Goal: Complete application form

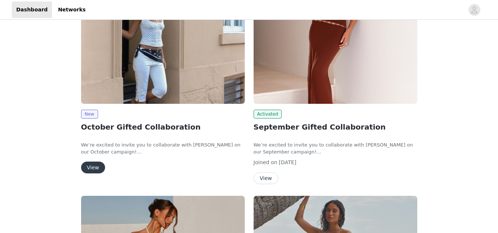
scroll to position [80, 0]
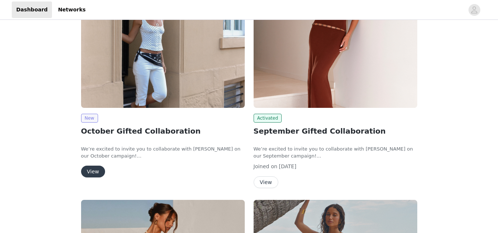
click at [88, 119] on span "New" at bounding box center [89, 118] width 17 height 9
click at [93, 172] on button "View" at bounding box center [93, 172] width 24 height 12
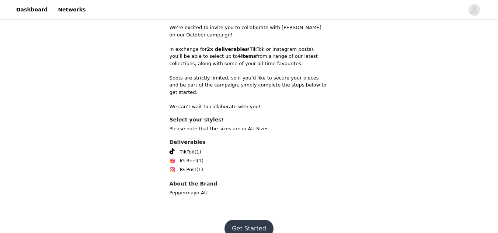
scroll to position [193, 0]
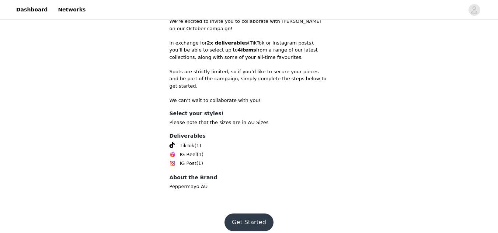
click at [255, 214] on button "Get Started" at bounding box center [249, 223] width 49 height 18
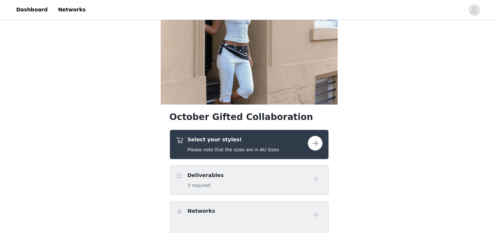
scroll to position [33, 0]
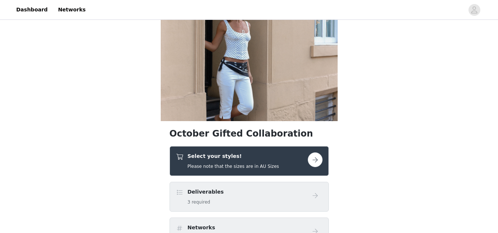
click at [318, 157] on button "button" at bounding box center [315, 160] width 15 height 15
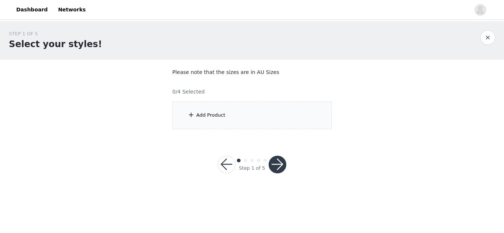
click at [235, 112] on div "Add Product" at bounding box center [251, 116] width 159 height 28
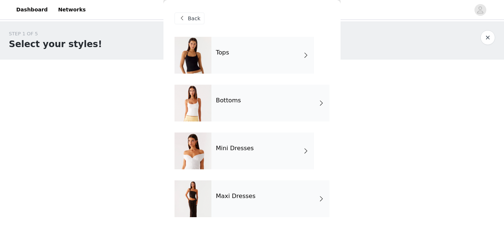
click at [311, 104] on div "Bottoms" at bounding box center [270, 103] width 118 height 37
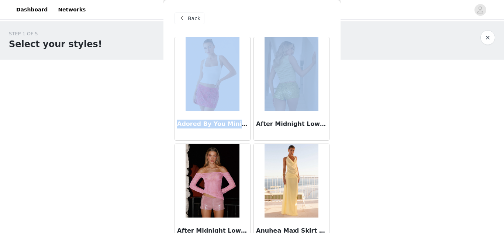
drag, startPoint x: 334, startPoint y: 24, endPoint x: 337, endPoint y: 67, distance: 44.0
click at [337, 67] on div "Back Adored By You Mini Skirt - Fuchsia After Midnight Low Rise Sequin Mini Sho…" at bounding box center [251, 116] width 177 height 233
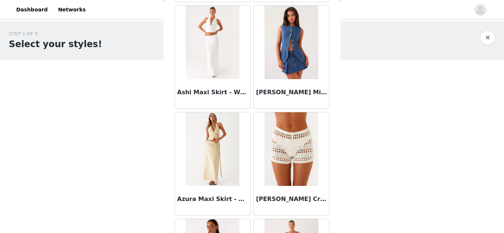
scroll to position [253, 0]
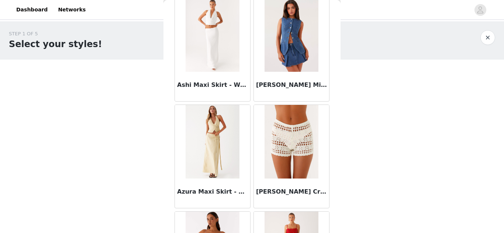
click at [423, 152] on div "STEP 1 OF 5 Select your styles! Please note that the sizes are in AU Sizes 0/4 …" at bounding box center [252, 106] width 504 height 170
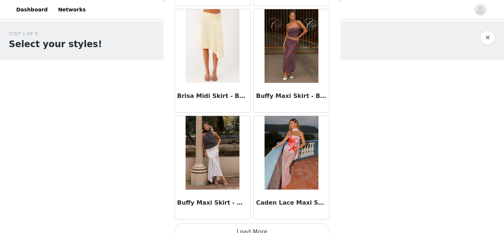
scroll to position [895, 0]
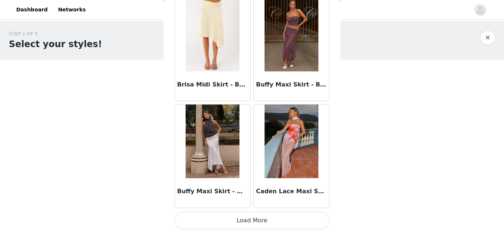
click at [258, 220] on button "Load More" at bounding box center [251, 221] width 155 height 18
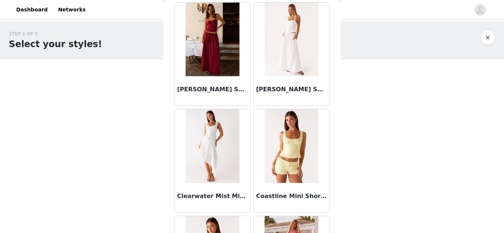
scroll to position [1337, 0]
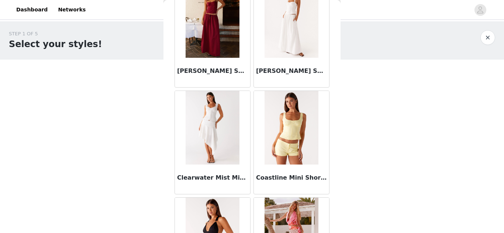
click at [285, 32] on img at bounding box center [290, 21] width 53 height 74
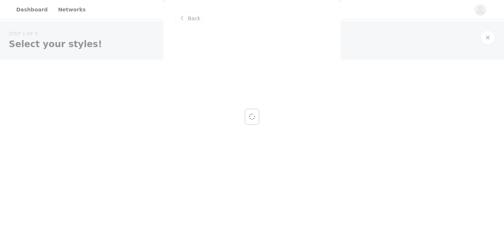
scroll to position [0, 0]
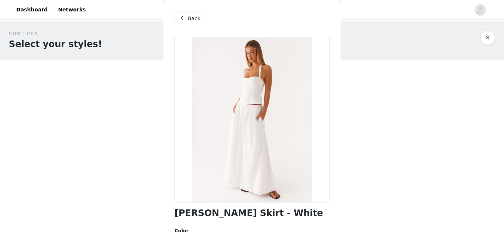
click at [196, 18] on span "Back" at bounding box center [194, 19] width 13 height 8
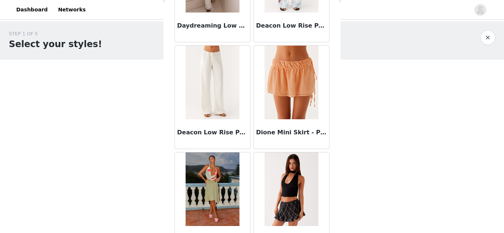
scroll to position [1965, 0]
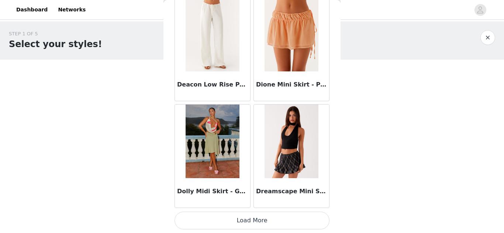
click at [242, 219] on button "Load More" at bounding box center [251, 221] width 155 height 18
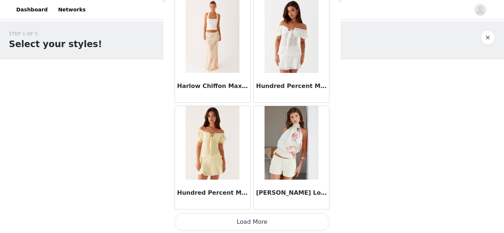
scroll to position [3035, 0]
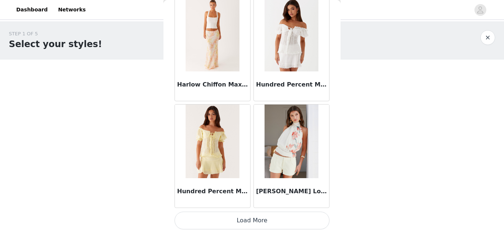
click at [252, 219] on button "Load More" at bounding box center [251, 221] width 155 height 18
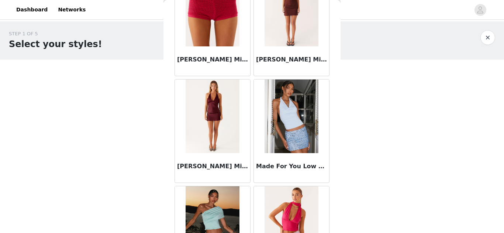
scroll to position [4104, 0]
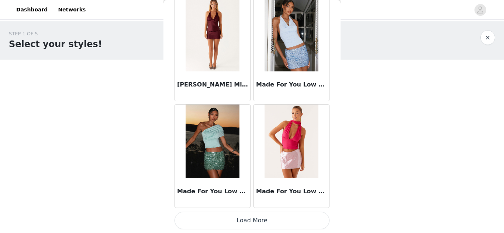
click at [243, 219] on button "Load More" at bounding box center [251, 221] width 155 height 18
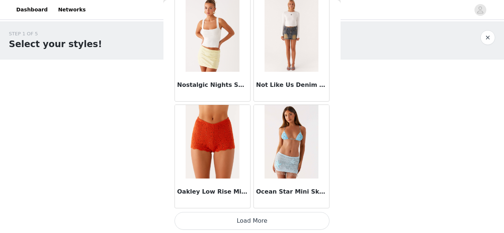
scroll to position [5174, 0]
click at [246, 221] on button "Load More" at bounding box center [251, 221] width 155 height 18
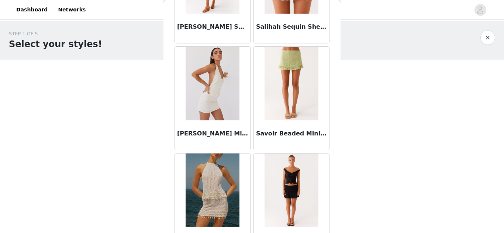
scroll to position [6243, 0]
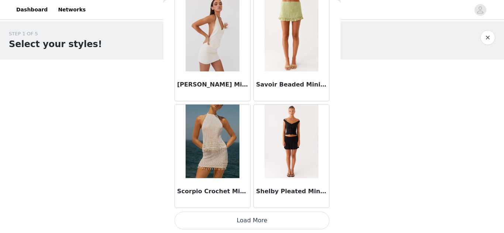
click at [253, 220] on button "Load More" at bounding box center [251, 221] width 155 height 18
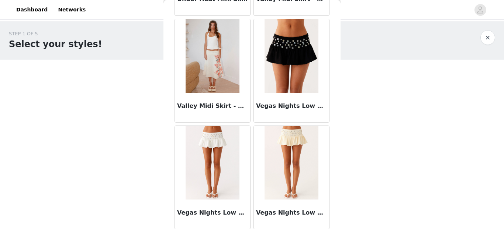
scroll to position [7313, 0]
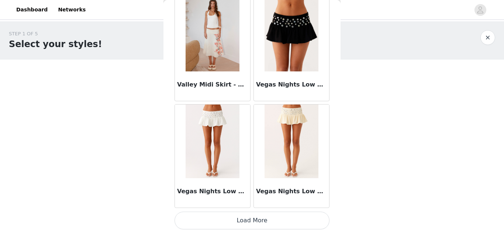
click at [257, 221] on button "Load More" at bounding box center [251, 221] width 155 height 18
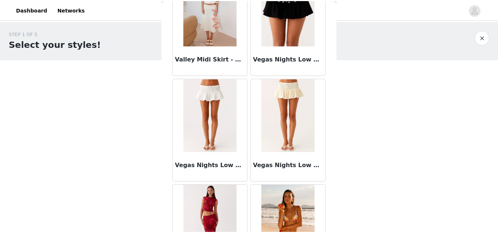
scroll to position [7397, 0]
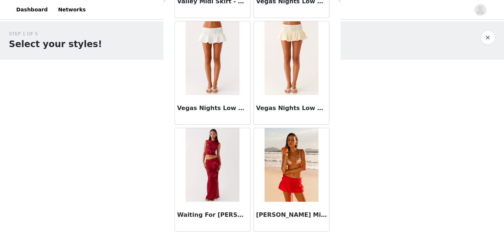
click at [487, 39] on button "button" at bounding box center [487, 37] width 15 height 15
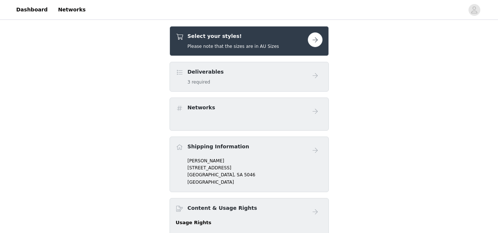
scroll to position [152, 0]
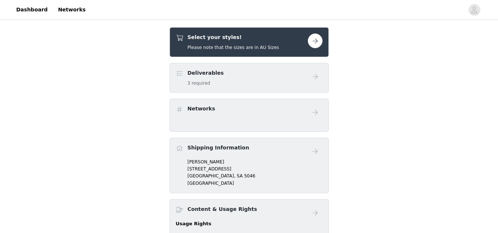
click at [306, 34] on div "Select your styles! Please note that the sizes are in AU Sizes" at bounding box center [242, 42] width 132 height 17
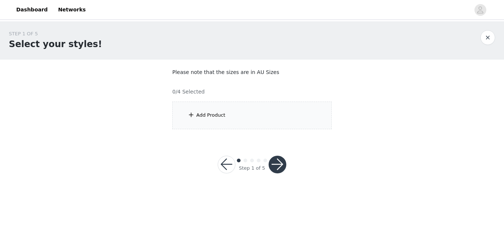
click at [236, 110] on div "Add Product" at bounding box center [251, 116] width 159 height 28
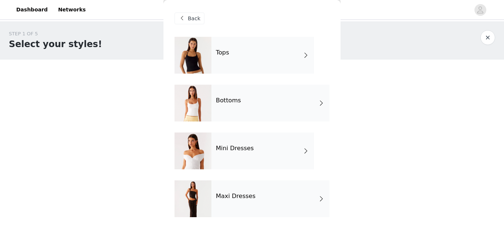
click at [318, 199] on span at bounding box center [321, 199] width 7 height 9
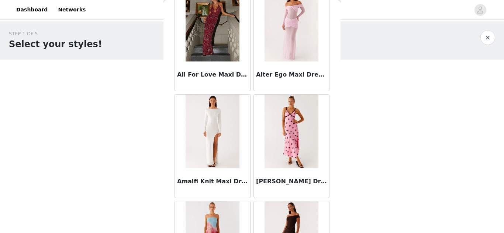
scroll to position [689, 0]
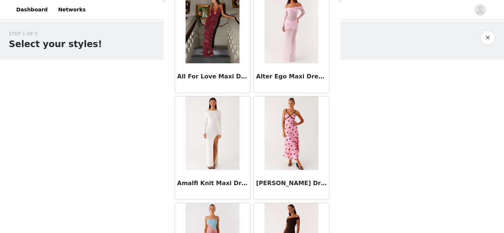
drag, startPoint x: 342, startPoint y: 149, endPoint x: 342, endPoint y: 166, distance: 17.0
click at [342, 166] on div "STEP 1 OF 5 Select your styles! Please note that the sizes are in AU Sizes 0/4 …" at bounding box center [252, 106] width 504 height 170
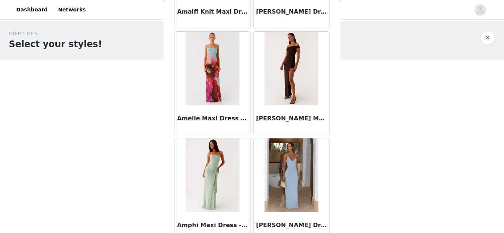
scroll to position [895, 0]
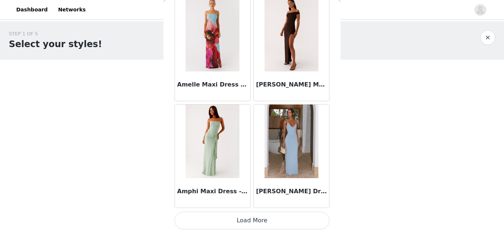
click at [262, 215] on button "Load More" at bounding box center [251, 221] width 155 height 18
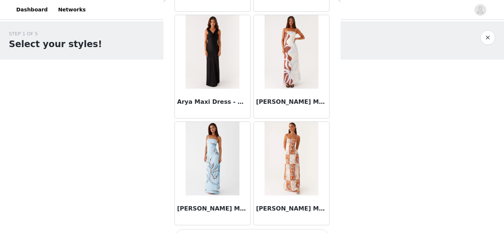
scroll to position [1965, 0]
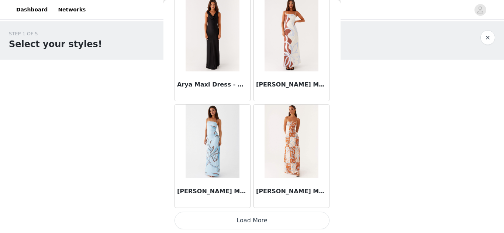
click at [260, 218] on button "Load More" at bounding box center [251, 221] width 155 height 18
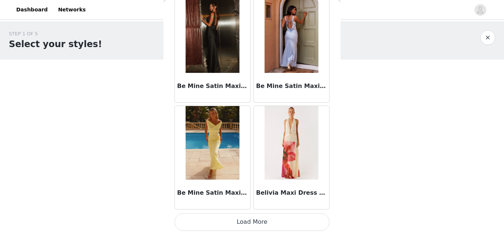
scroll to position [3035, 0]
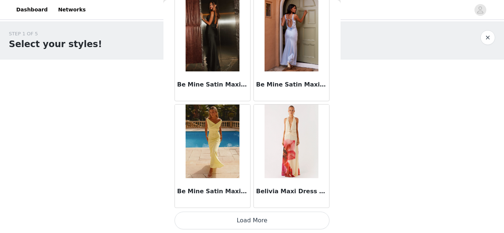
click at [246, 220] on button "Load More" at bounding box center [251, 221] width 155 height 18
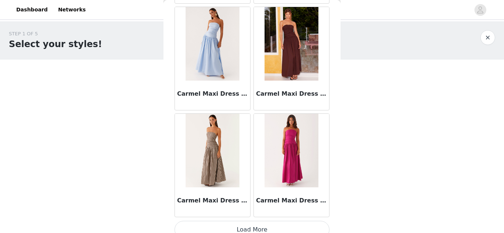
scroll to position [4104, 0]
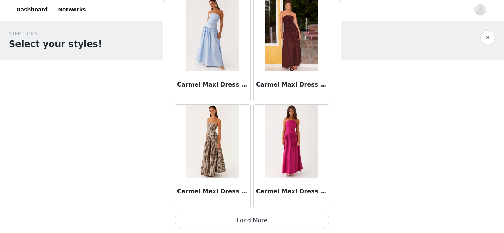
click at [255, 221] on button "Load More" at bounding box center [251, 221] width 155 height 18
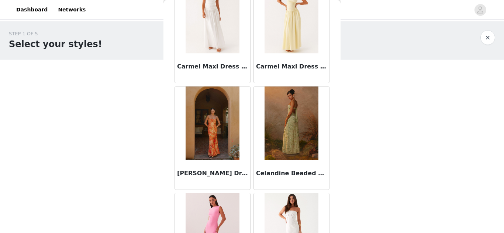
scroll to position [4666, 0]
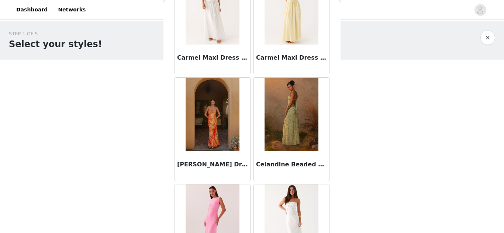
click at [288, 108] on img at bounding box center [290, 115] width 53 height 74
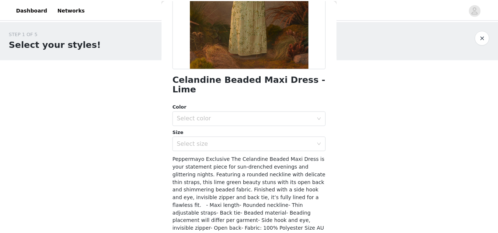
scroll to position [179, 0]
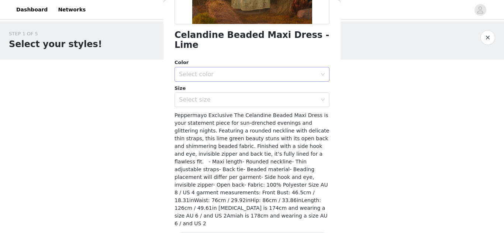
click at [261, 71] on div "Select color" at bounding box center [248, 74] width 138 height 7
click at [200, 83] on li "Lime" at bounding box center [248, 81] width 149 height 12
click at [200, 96] on div "Select size" at bounding box center [248, 99] width 138 height 7
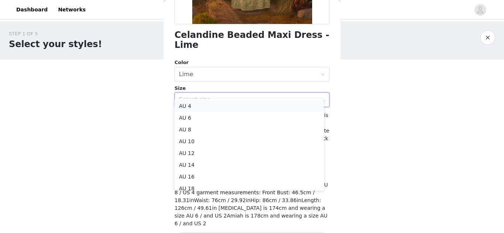
click at [186, 112] on li "AU 4" at bounding box center [248, 106] width 149 height 12
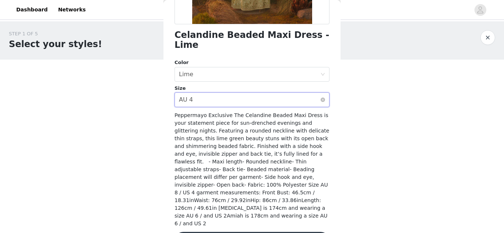
click at [230, 93] on div "Select size AU 4" at bounding box center [249, 100] width 141 height 14
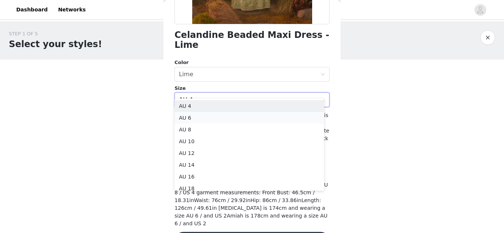
click at [184, 118] on li "AU 6" at bounding box center [248, 118] width 149 height 12
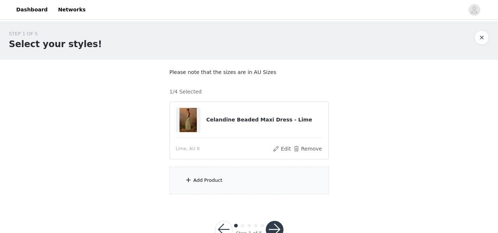
click at [207, 179] on div "Add Product" at bounding box center [208, 180] width 29 height 7
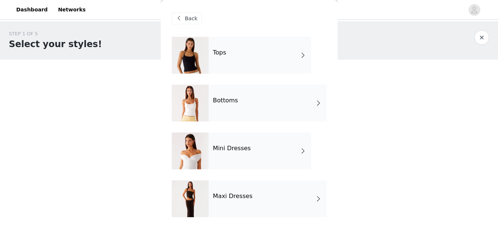
click at [280, 194] on div "Maxi Dresses" at bounding box center [268, 199] width 118 height 37
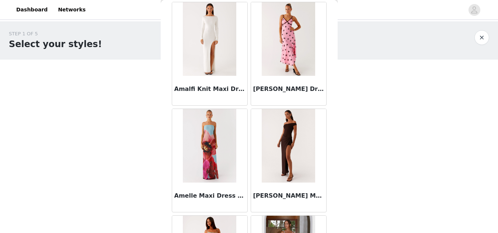
scroll to position [895, 0]
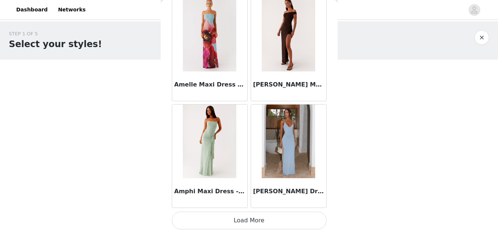
click at [239, 217] on button "Load More" at bounding box center [249, 221] width 155 height 18
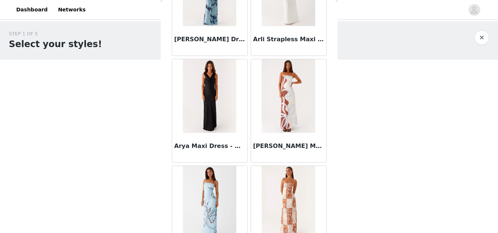
scroll to position [1965, 0]
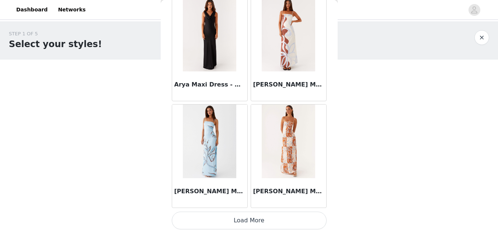
click at [257, 221] on button "Load More" at bounding box center [249, 221] width 155 height 18
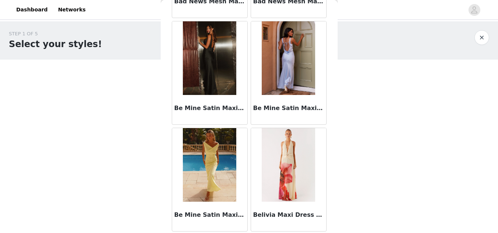
scroll to position [3035, 0]
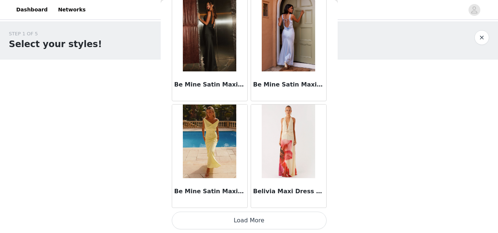
click at [246, 217] on button "Load More" at bounding box center [249, 221] width 155 height 18
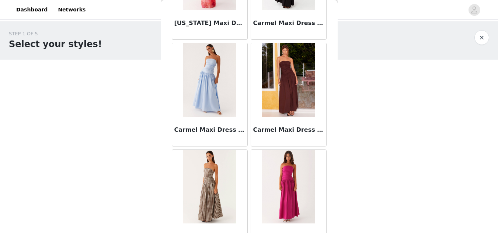
scroll to position [4104, 0]
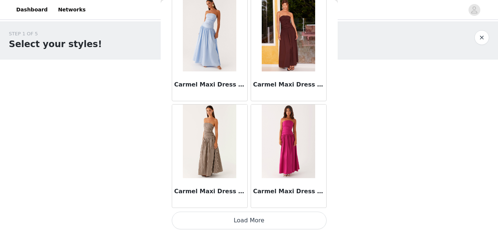
click at [235, 220] on button "Load More" at bounding box center [249, 221] width 155 height 18
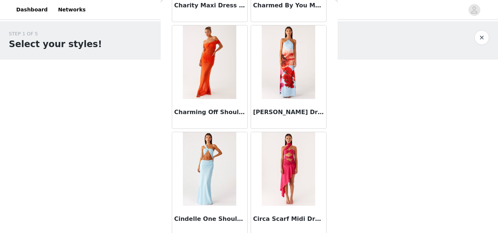
scroll to position [5174, 0]
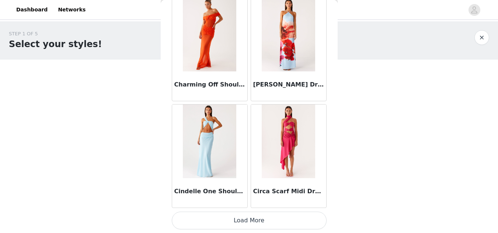
click at [242, 219] on button "Load More" at bounding box center [249, 221] width 155 height 18
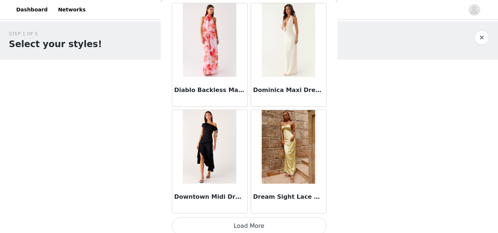
scroll to position [6243, 0]
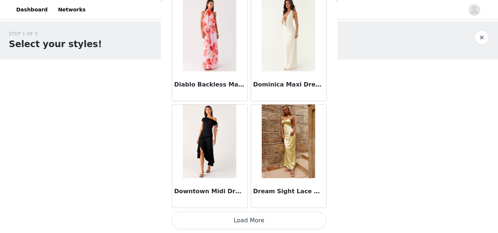
click at [241, 218] on button "Load More" at bounding box center [249, 221] width 155 height 18
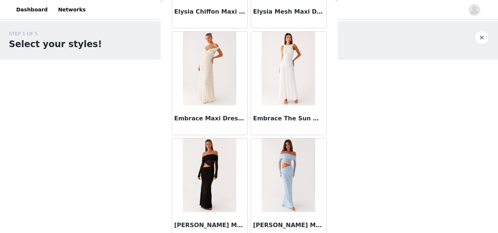
scroll to position [7313, 0]
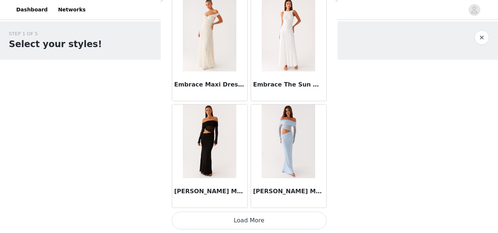
click at [250, 221] on button "Load More" at bounding box center [249, 221] width 155 height 18
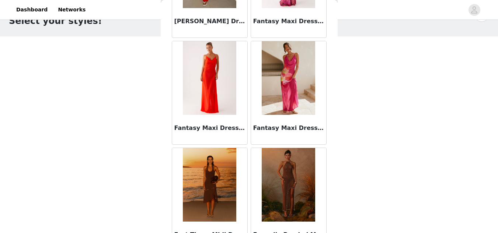
scroll to position [8383, 0]
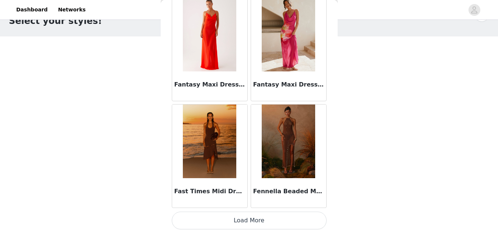
click at [242, 221] on button "Load More" at bounding box center [249, 221] width 155 height 18
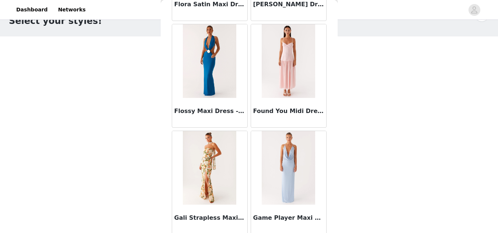
scroll to position [9452, 0]
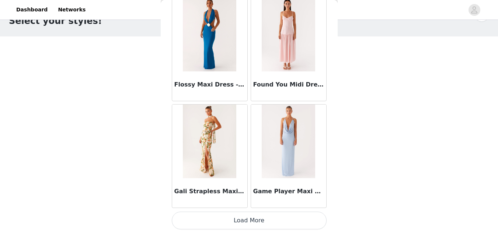
click at [249, 219] on button "Load More" at bounding box center [249, 221] width 155 height 18
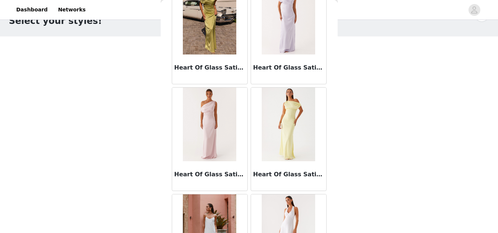
scroll to position [10522, 0]
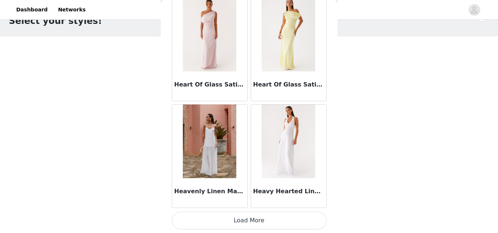
click at [257, 221] on button "Load More" at bounding box center [249, 221] width 155 height 18
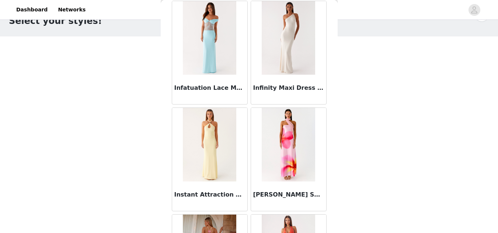
scroll to position [11592, 0]
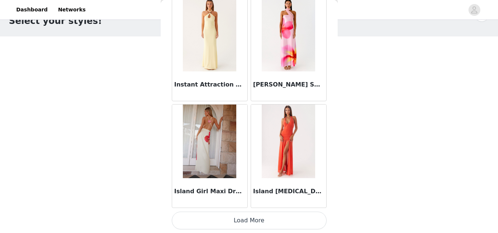
click at [240, 219] on button "Load More" at bounding box center [249, 221] width 155 height 18
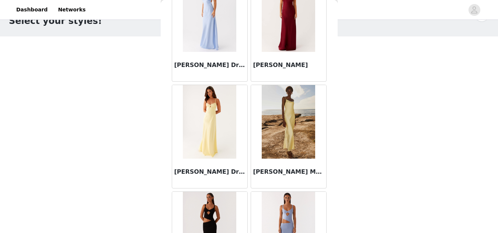
scroll to position [12661, 0]
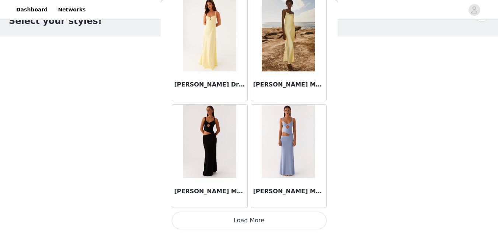
click at [258, 218] on button "Load More" at bounding box center [249, 221] width 155 height 18
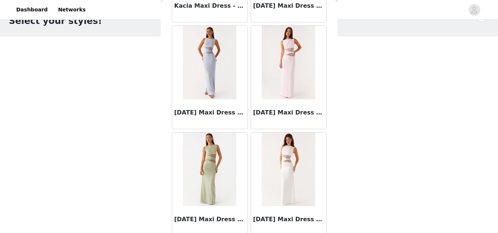
scroll to position [13731, 0]
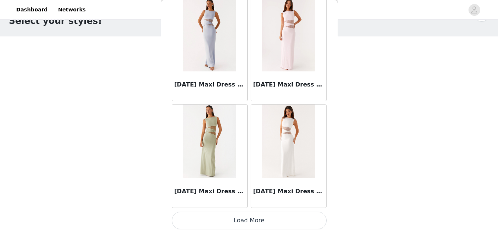
click at [246, 221] on button "Load More" at bounding box center [249, 221] width 155 height 18
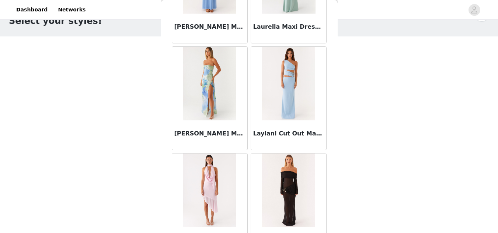
scroll to position [14801, 0]
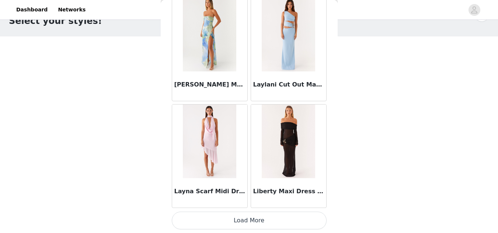
click at [258, 216] on button "Load More" at bounding box center [249, 221] width 155 height 18
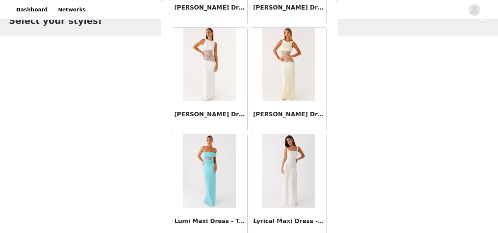
scroll to position [15870, 0]
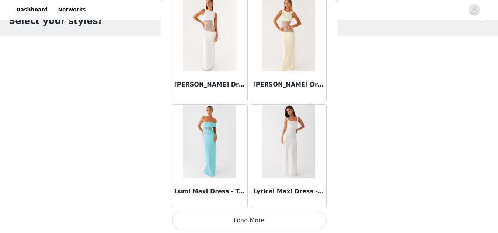
click at [247, 219] on button "Load More" at bounding box center [249, 221] width 155 height 18
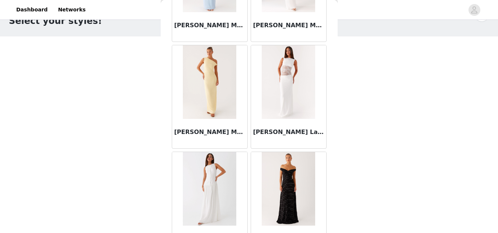
scroll to position [16940, 0]
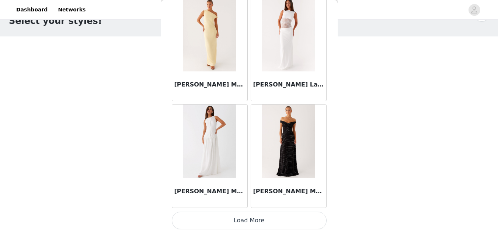
click at [256, 219] on button "Load More" at bounding box center [249, 221] width 155 height 18
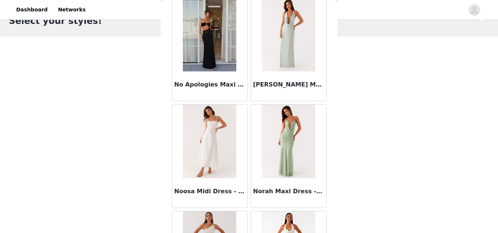
scroll to position [18010, 0]
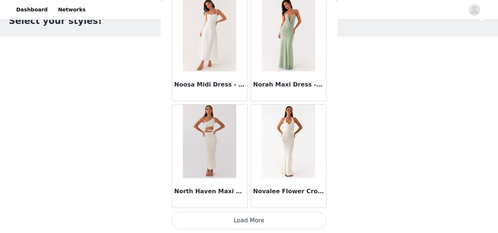
click at [249, 217] on button "Load More" at bounding box center [249, 221] width 155 height 18
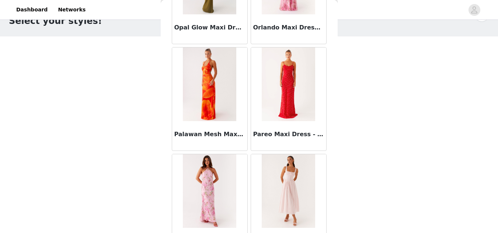
scroll to position [18701, 0]
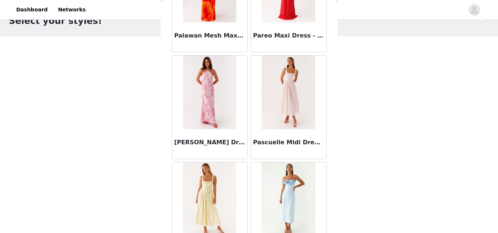
click at [281, 99] on img at bounding box center [288, 93] width 53 height 74
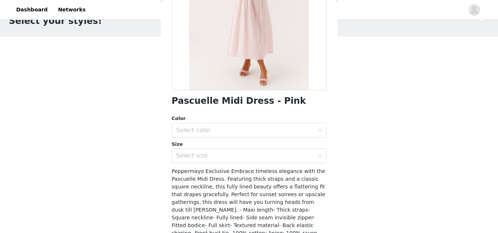
scroll to position [119, 0]
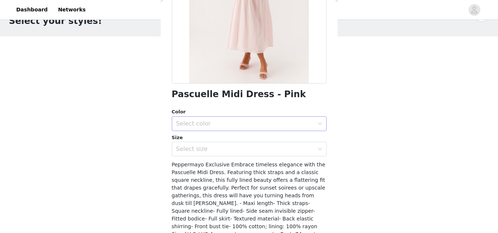
click at [285, 126] on div "Select color" at bounding box center [245, 123] width 138 height 7
click at [202, 138] on li "Pink" at bounding box center [246, 140] width 149 height 12
click at [209, 153] on div "Select size" at bounding box center [246, 149] width 141 height 14
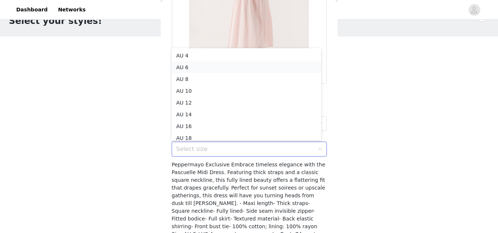
click at [183, 65] on li "AU 6" at bounding box center [246, 68] width 149 height 12
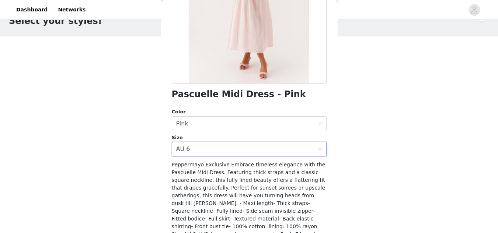
scroll to position [163, 0]
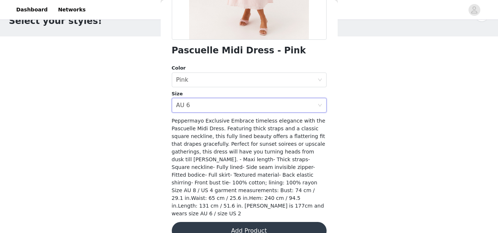
click at [253, 222] on button "Add Product" at bounding box center [249, 231] width 155 height 18
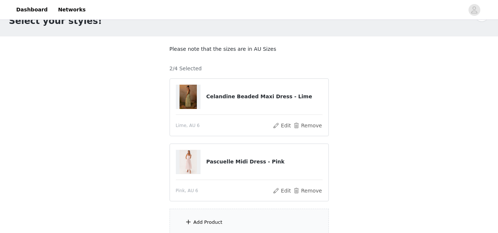
click at [211, 223] on div "Add Product" at bounding box center [208, 222] width 29 height 7
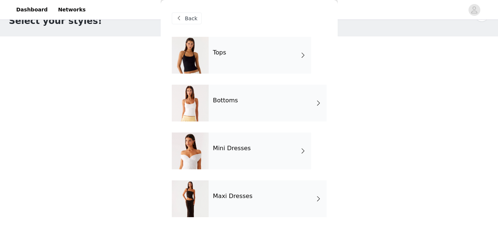
click at [313, 201] on div "Maxi Dresses" at bounding box center [268, 199] width 118 height 37
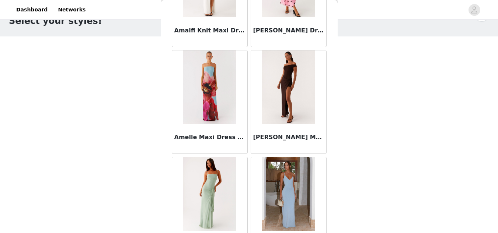
scroll to position [895, 0]
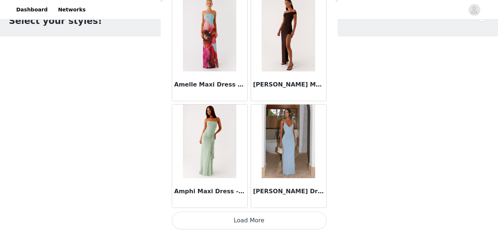
click at [252, 213] on button "Load More" at bounding box center [249, 221] width 155 height 18
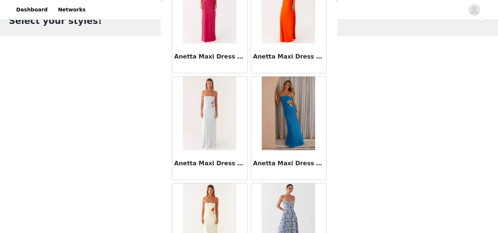
scroll to position [1965, 0]
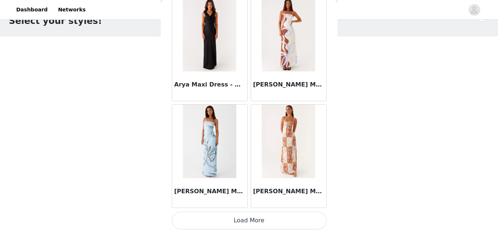
click at [252, 219] on button "Load More" at bounding box center [249, 221] width 155 height 18
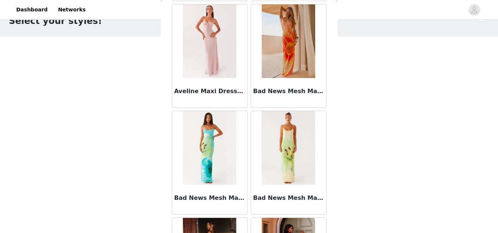
scroll to position [3035, 0]
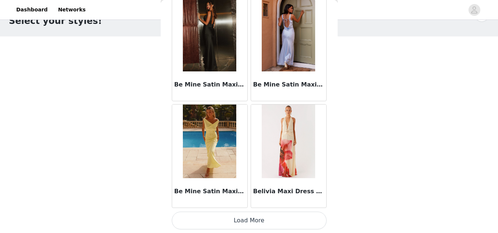
click at [255, 221] on button "Load More" at bounding box center [249, 221] width 155 height 18
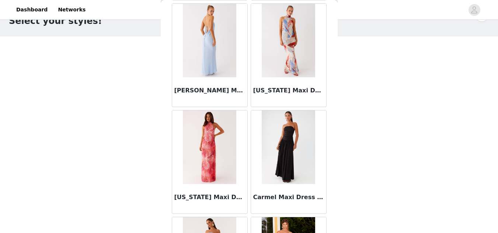
scroll to position [4104, 0]
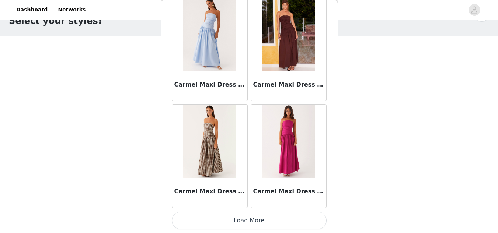
click at [252, 217] on button "Load More" at bounding box center [249, 221] width 155 height 18
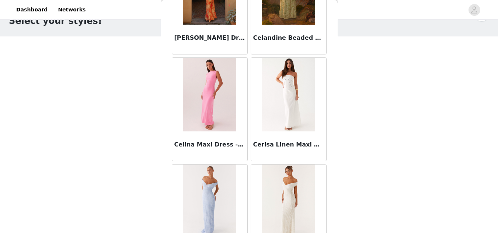
scroll to position [5174, 0]
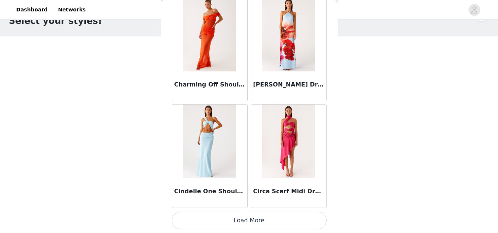
click at [250, 218] on button "Load More" at bounding box center [249, 221] width 155 height 18
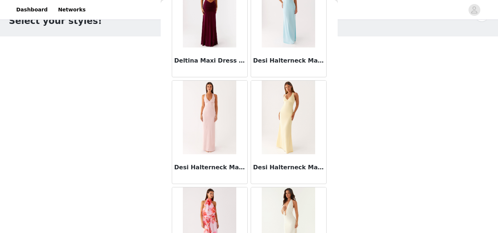
scroll to position [6243, 0]
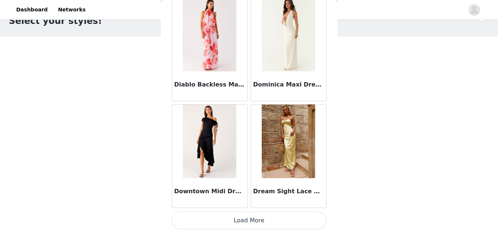
click at [247, 221] on button "Load More" at bounding box center [249, 221] width 155 height 18
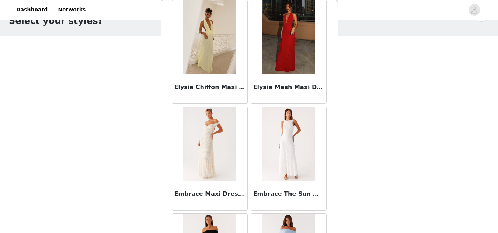
scroll to position [7313, 0]
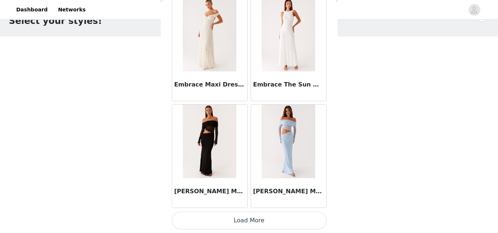
click at [256, 218] on button "Load More" at bounding box center [249, 221] width 155 height 18
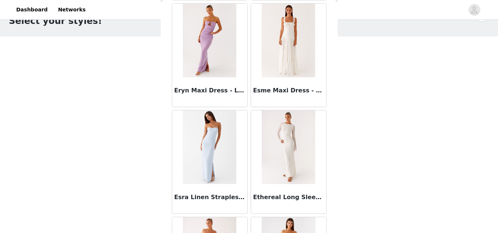
scroll to position [8383, 0]
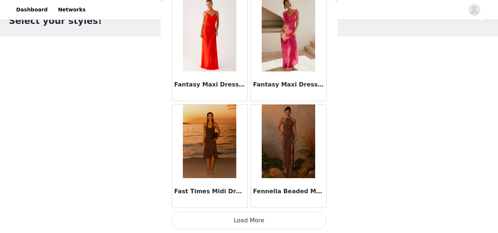
click at [252, 218] on button "Load More" at bounding box center [249, 221] width 155 height 18
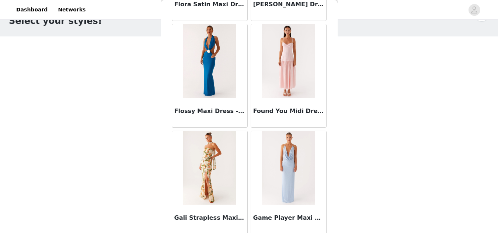
scroll to position [9452, 0]
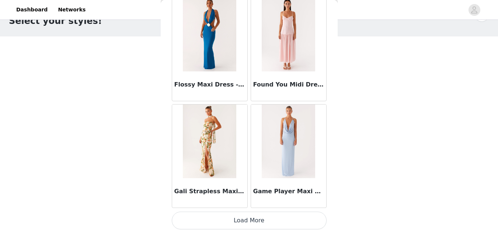
click at [258, 223] on button "Load More" at bounding box center [249, 221] width 155 height 18
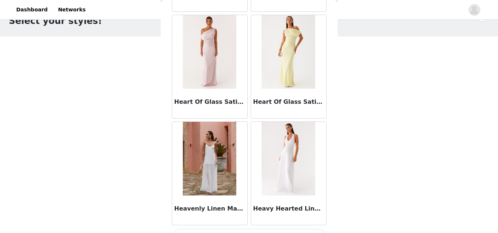
scroll to position [10522, 0]
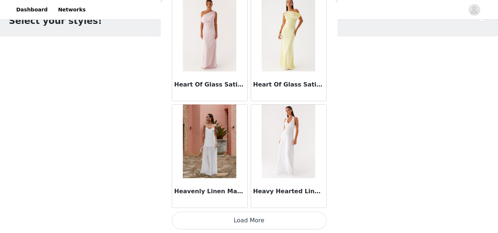
click at [248, 217] on button "Load More" at bounding box center [249, 221] width 155 height 18
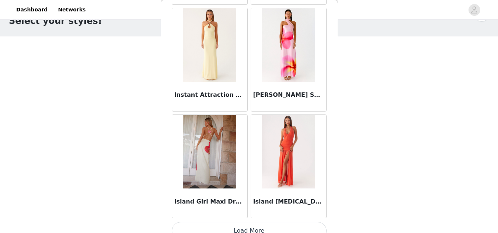
scroll to position [11592, 0]
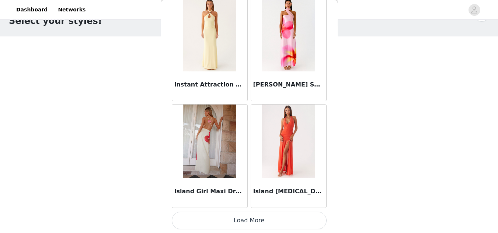
click at [258, 222] on button "Load More" at bounding box center [249, 221] width 155 height 18
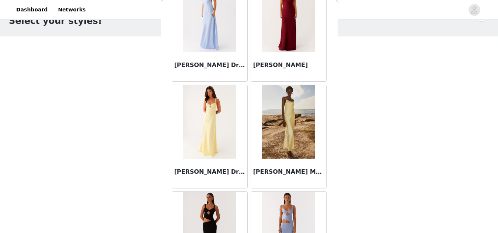
scroll to position [12661, 0]
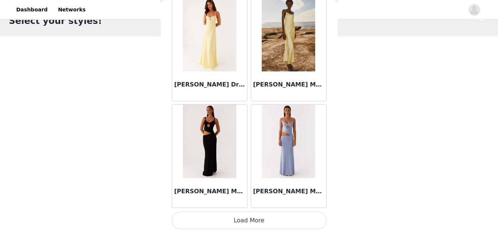
click at [252, 219] on button "Load More" at bounding box center [249, 221] width 155 height 18
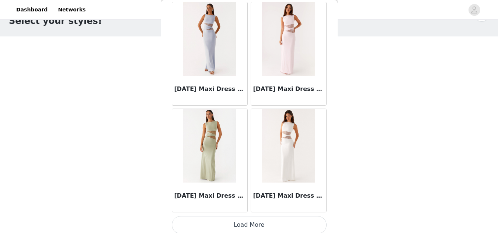
scroll to position [13731, 0]
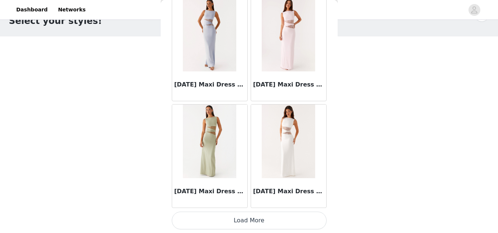
click at [242, 218] on button "Load More" at bounding box center [249, 221] width 155 height 18
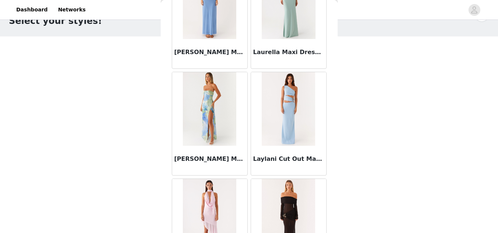
scroll to position [14801, 0]
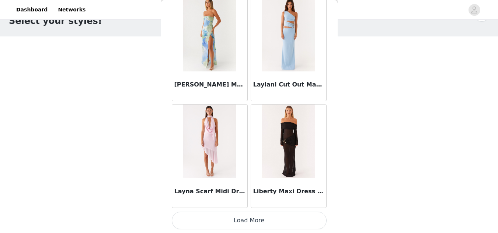
click at [258, 218] on button "Load More" at bounding box center [249, 221] width 155 height 18
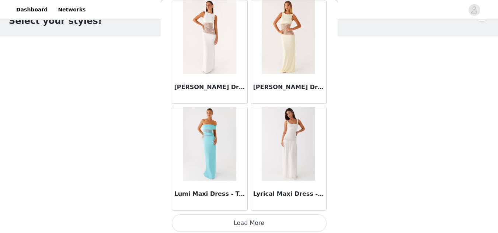
scroll to position [15870, 0]
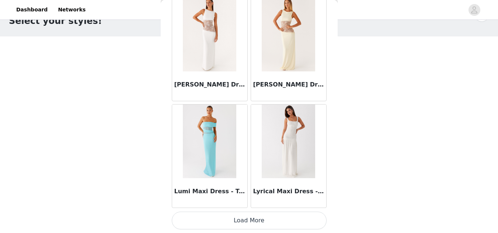
click at [267, 220] on button "Load More" at bounding box center [249, 221] width 155 height 18
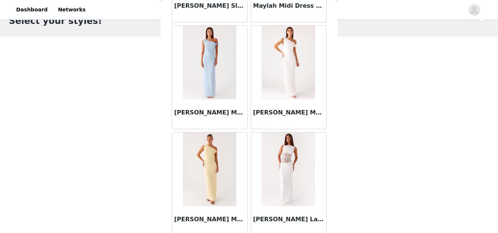
scroll to position [16940, 0]
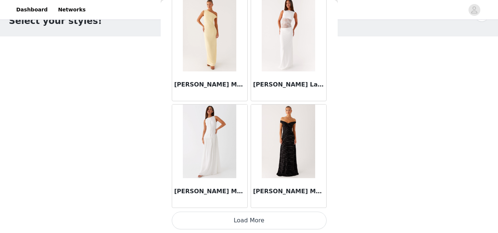
click at [244, 219] on button "Load More" at bounding box center [249, 221] width 155 height 18
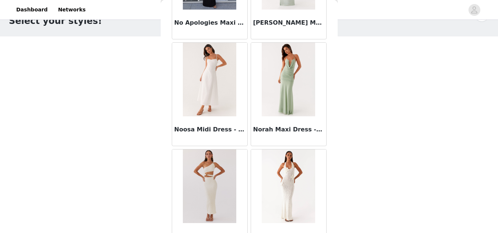
scroll to position [18010, 0]
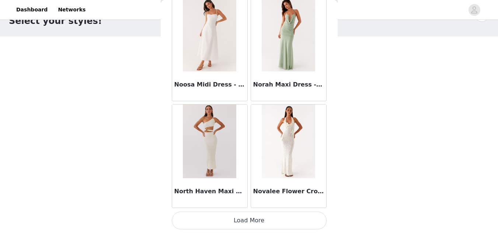
click at [262, 220] on button "Load More" at bounding box center [249, 221] width 155 height 18
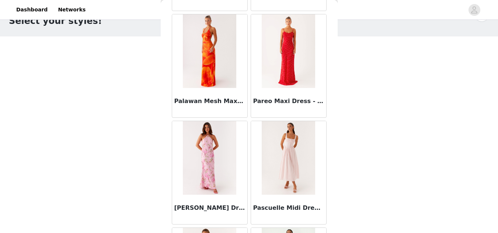
scroll to position [19079, 0]
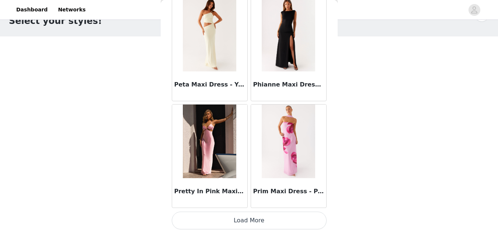
click at [243, 218] on button "Load More" at bounding box center [249, 221] width 155 height 18
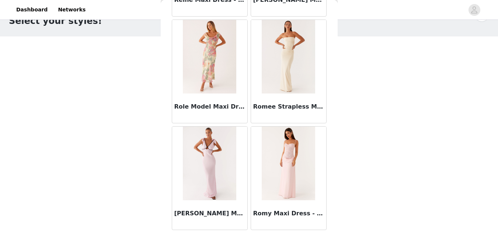
scroll to position [20149, 0]
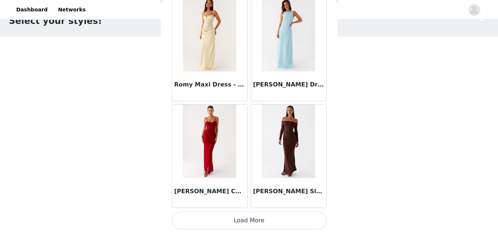
click at [248, 222] on button "Load More" at bounding box center [249, 221] width 155 height 18
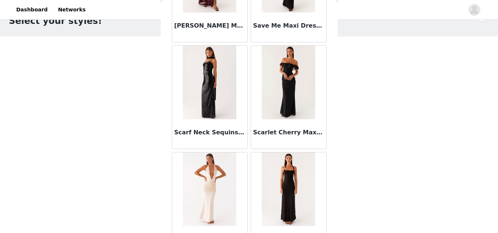
scroll to position [21219, 0]
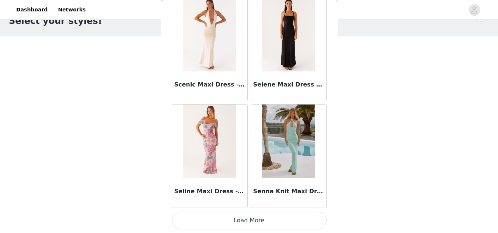
click at [255, 221] on button "Load More" at bounding box center [249, 221] width 155 height 18
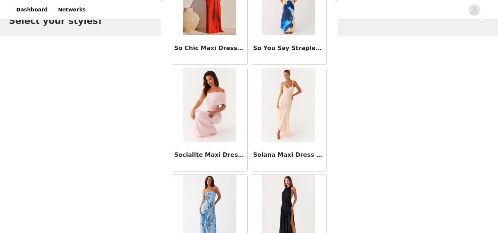
scroll to position [22288, 0]
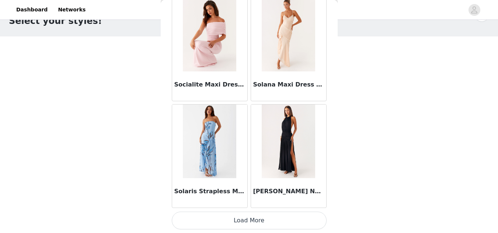
click at [249, 218] on button "Load More" at bounding box center [249, 221] width 155 height 18
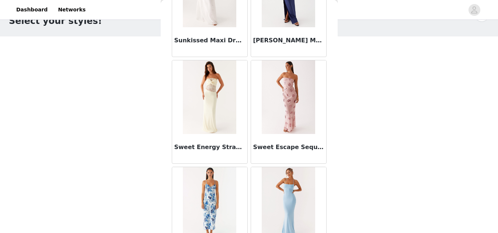
scroll to position [23358, 0]
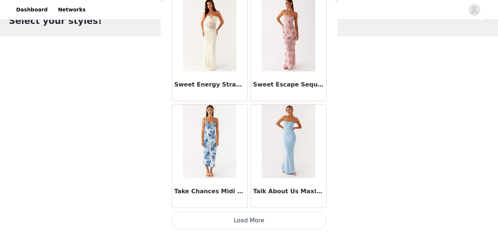
click at [244, 218] on button "Load More" at bounding box center [249, 221] width 155 height 18
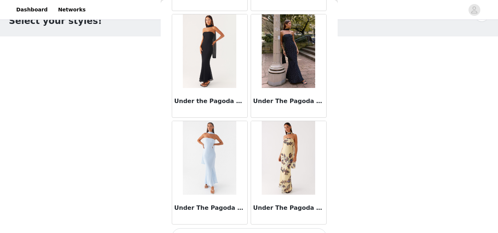
scroll to position [24428, 0]
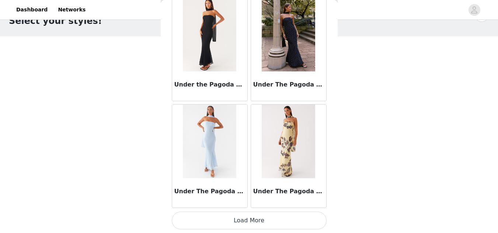
click at [243, 223] on button "Load More" at bounding box center [249, 221] width 155 height 18
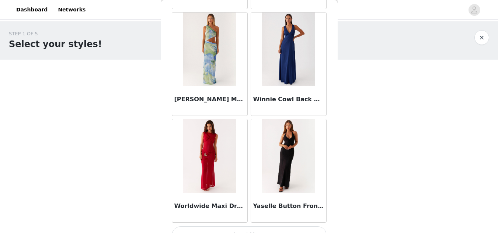
scroll to position [25497, 0]
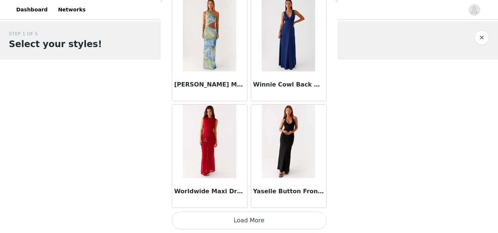
click at [260, 220] on button "Load More" at bounding box center [249, 221] width 155 height 18
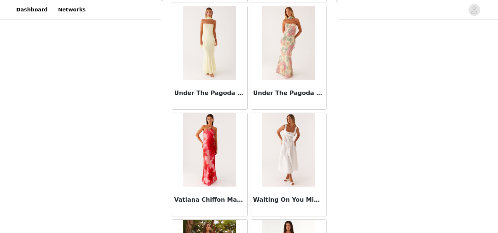
scroll to position [25061, 0]
click at [342, 153] on div "STEP 1 OF 5 Select your styles! Please note that the sizes are in AU Sizes 2/4 …" at bounding box center [249, 56] width 498 height 247
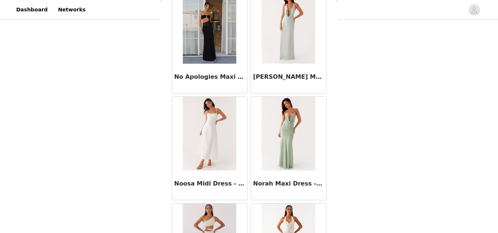
scroll to position [17910, 0]
click at [201, 139] on img at bounding box center [209, 134] width 53 height 74
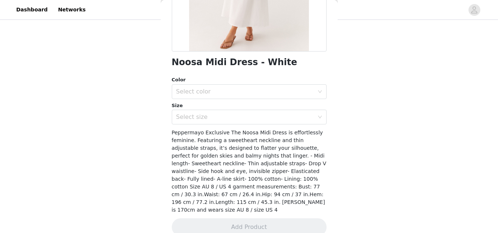
scroll to position [155, 0]
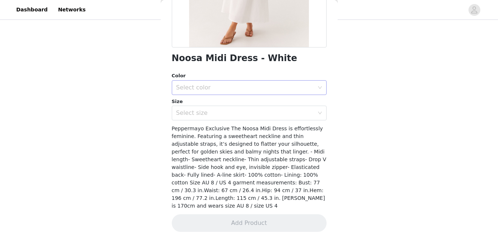
click at [280, 89] on div "Select color" at bounding box center [245, 87] width 138 height 7
click at [187, 104] on li "White" at bounding box center [246, 104] width 149 height 12
click at [210, 115] on div "Select size" at bounding box center [245, 113] width 138 height 7
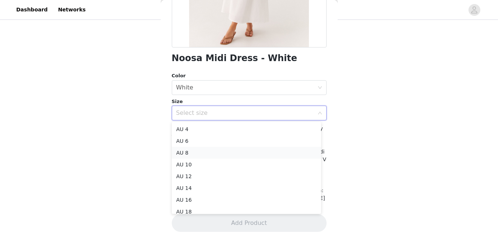
click at [179, 150] on li "AU 8" at bounding box center [246, 153] width 149 height 12
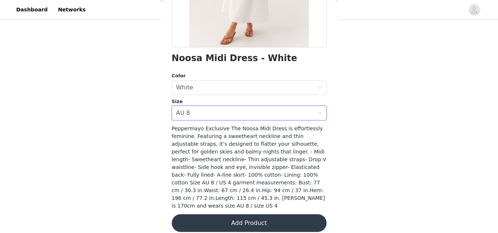
click at [249, 216] on button "Add Product" at bounding box center [249, 224] width 155 height 18
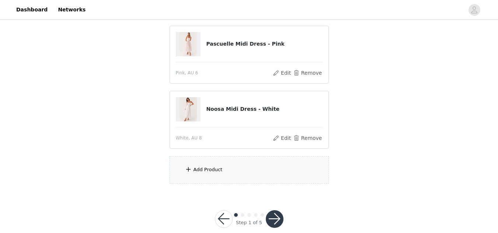
scroll to position [154, 0]
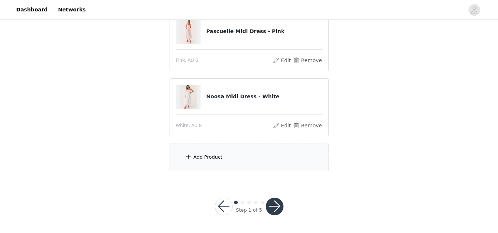
click at [204, 158] on div "Add Product" at bounding box center [208, 157] width 29 height 7
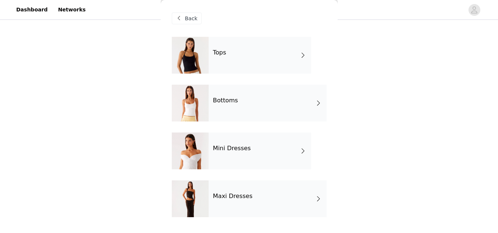
click at [288, 205] on div "Maxi Dresses" at bounding box center [268, 199] width 118 height 37
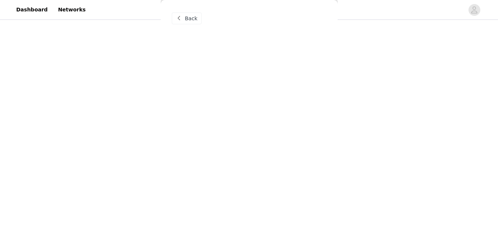
click at [484, 115] on div "STEP 1 OF 5 Select your styles! Please note that the sizes are in AU Sizes 3/4 …" at bounding box center [249, 24] width 498 height 313
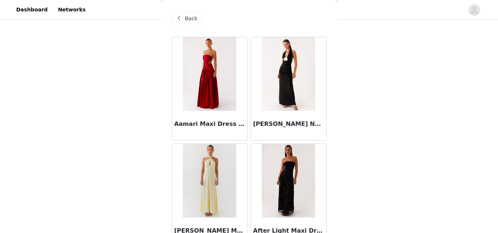
scroll to position [77, 0]
click at [186, 17] on span "Back" at bounding box center [191, 19] width 13 height 8
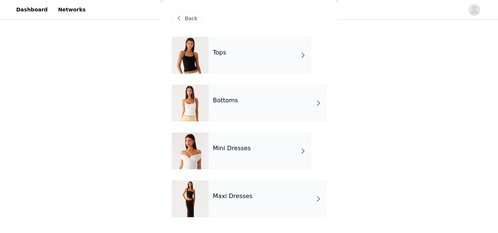
click at [305, 63] on div "Tops" at bounding box center [260, 55] width 103 height 37
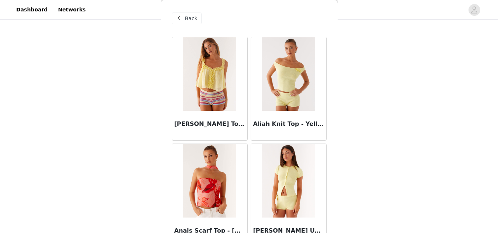
drag, startPoint x: 338, startPoint y: 34, endPoint x: 341, endPoint y: 48, distance: 14.3
click at [341, 48] on div "STEP 1 OF 5 Select your styles! Please note that the sizes are in AU Sizes 3/4 …" at bounding box center [249, 101] width 498 height 313
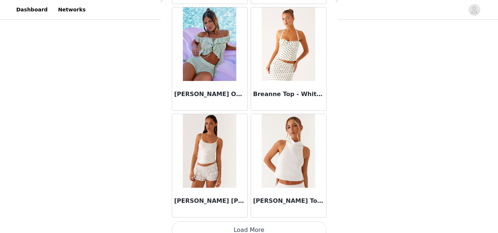
scroll to position [895, 0]
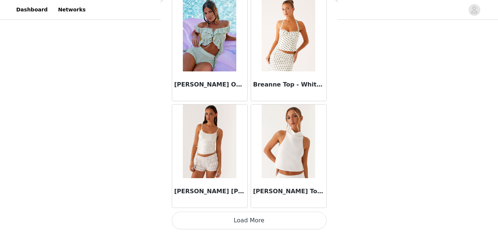
click at [248, 218] on button "Load More" at bounding box center [249, 221] width 155 height 18
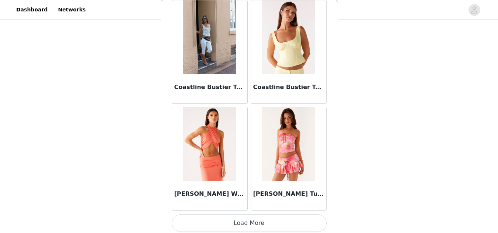
scroll to position [1965, 0]
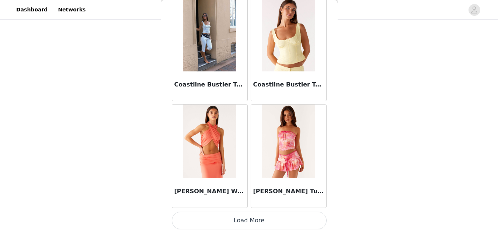
click at [246, 215] on button "Load More" at bounding box center [249, 221] width 155 height 18
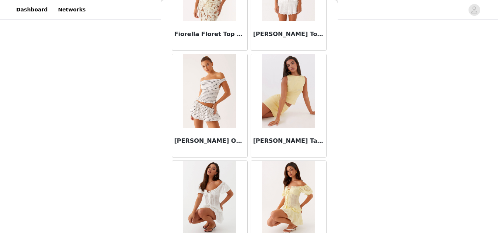
scroll to position [3035, 0]
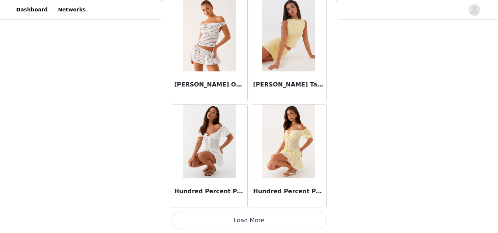
click at [249, 221] on button "Load More" at bounding box center [249, 221] width 155 height 18
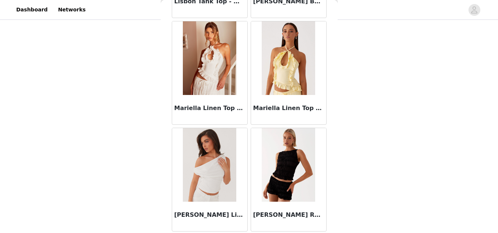
scroll to position [4104, 0]
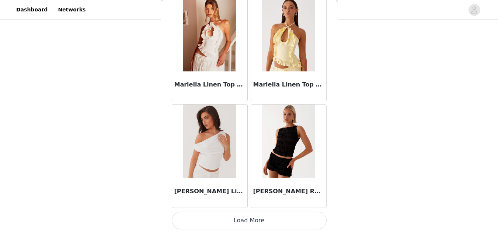
click at [245, 219] on button "Load More" at bounding box center [249, 221] width 155 height 18
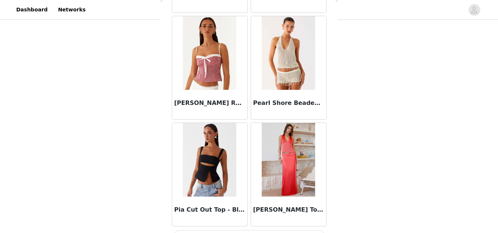
scroll to position [5174, 0]
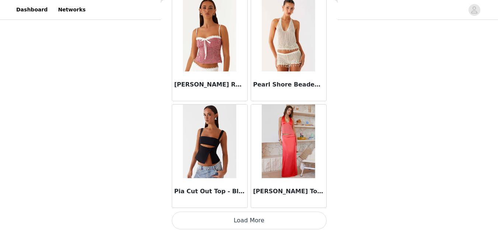
click at [252, 224] on button "Load More" at bounding box center [249, 221] width 155 height 18
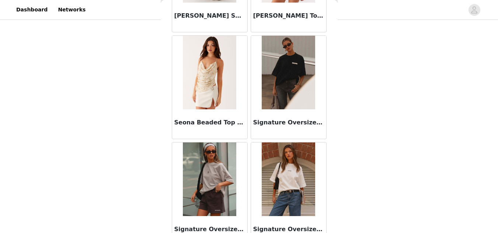
scroll to position [6243, 0]
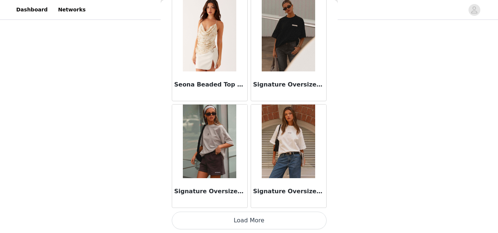
click at [245, 222] on button "Load More" at bounding box center [249, 221] width 155 height 18
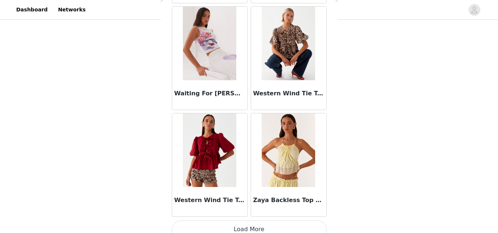
scroll to position [7313, 0]
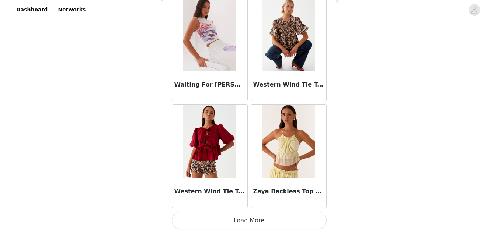
click at [257, 221] on button "Load More" at bounding box center [249, 221] width 155 height 18
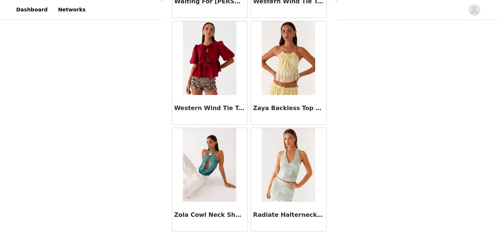
scroll to position [0, 0]
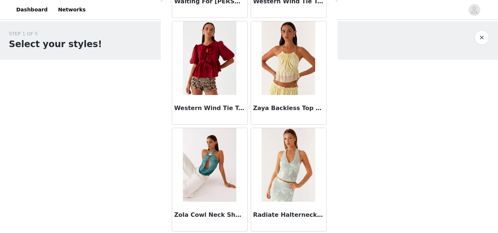
click at [482, 37] on button "button" at bounding box center [482, 37] width 15 height 15
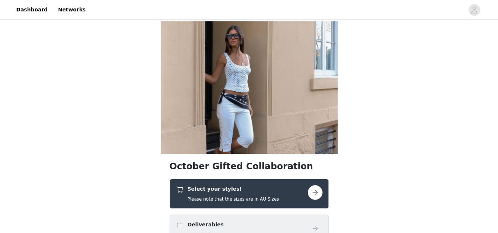
click at [312, 194] on button "button" at bounding box center [315, 193] width 15 height 15
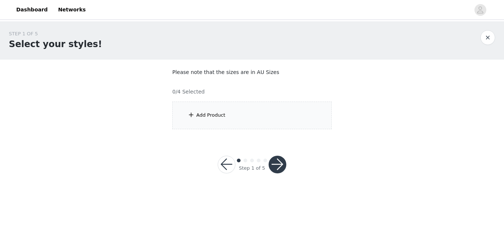
click at [233, 118] on div "Add Product" at bounding box center [251, 116] width 159 height 28
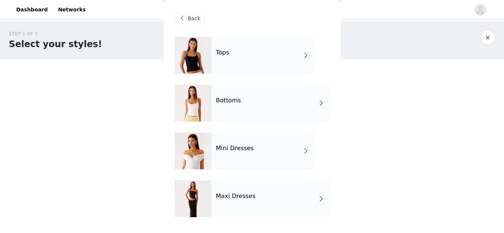
click at [315, 198] on div "Maxi Dresses" at bounding box center [270, 199] width 118 height 37
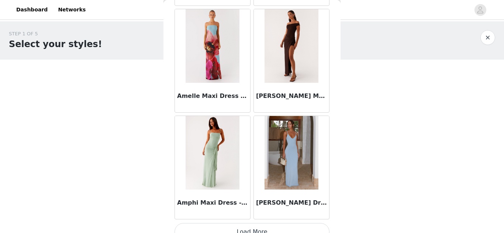
scroll to position [895, 0]
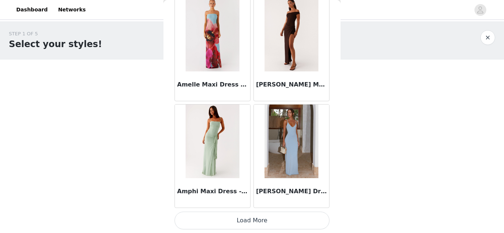
click at [259, 223] on button "Load More" at bounding box center [251, 221] width 155 height 18
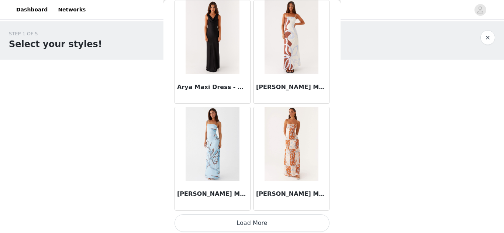
scroll to position [1965, 0]
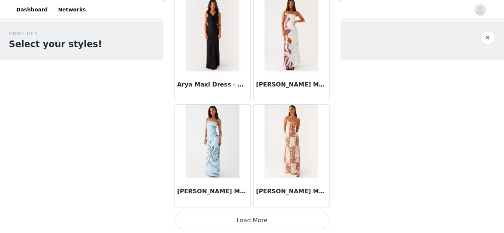
click at [255, 219] on button "Load More" at bounding box center [251, 221] width 155 height 18
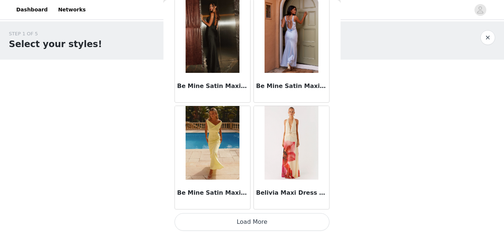
scroll to position [3035, 0]
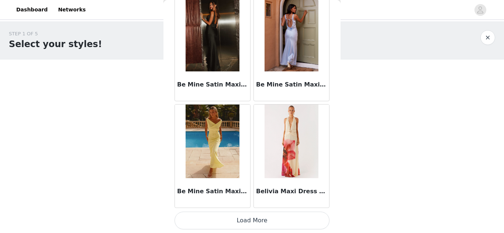
click at [260, 220] on button "Load More" at bounding box center [251, 221] width 155 height 18
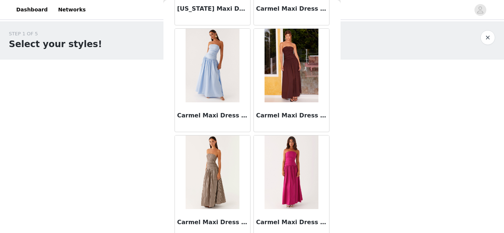
scroll to position [4104, 0]
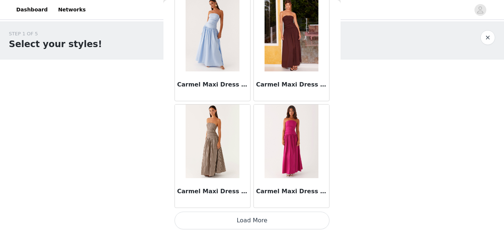
click at [252, 221] on button "Load More" at bounding box center [251, 221] width 155 height 18
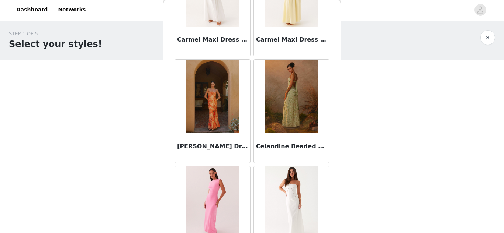
scroll to position [4693, 0]
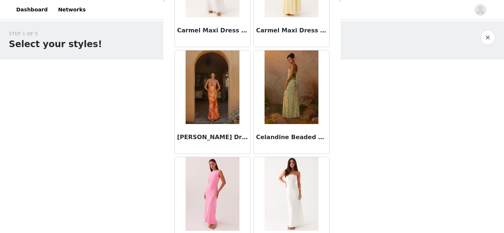
click at [283, 106] on img at bounding box center [290, 88] width 53 height 74
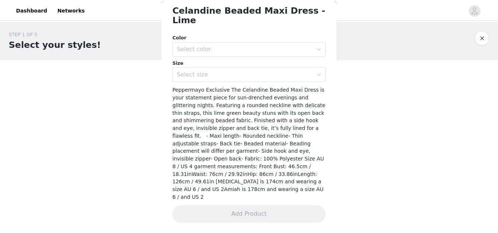
scroll to position [179, 0]
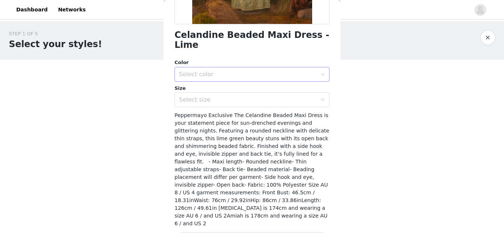
click at [294, 71] on div "Select color" at bounding box center [248, 74] width 138 height 7
click at [194, 82] on li "Lime" at bounding box center [248, 81] width 149 height 12
click at [199, 96] on div "Select size" at bounding box center [248, 99] width 138 height 7
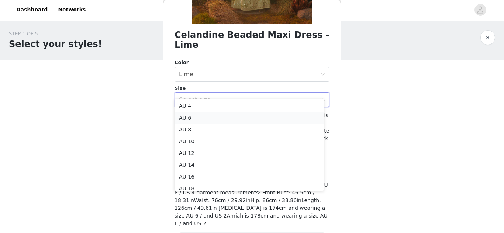
click at [184, 116] on li "AU 6" at bounding box center [248, 118] width 149 height 12
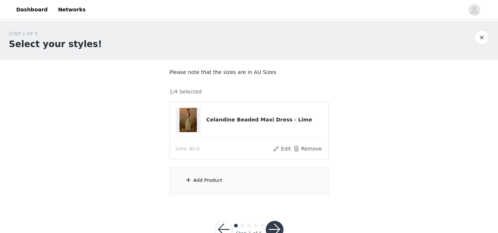
click at [218, 180] on div "Add Product" at bounding box center [208, 180] width 29 height 7
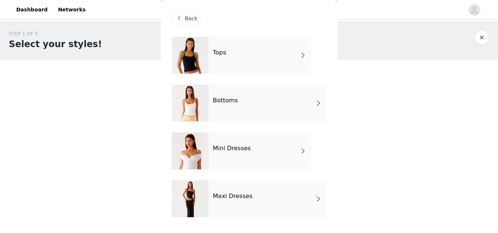
click at [307, 200] on div "Maxi Dresses" at bounding box center [268, 199] width 118 height 37
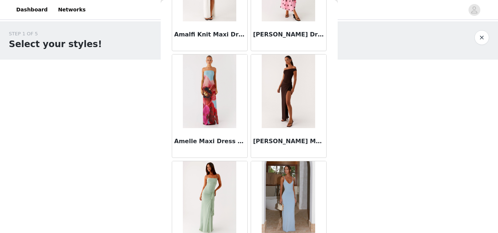
scroll to position [895, 0]
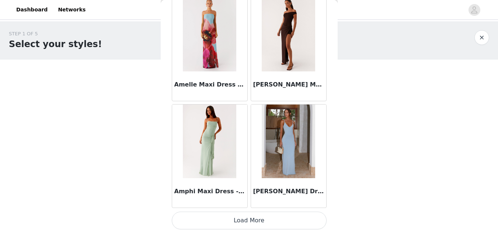
click at [243, 219] on button "Load More" at bounding box center [249, 221] width 155 height 18
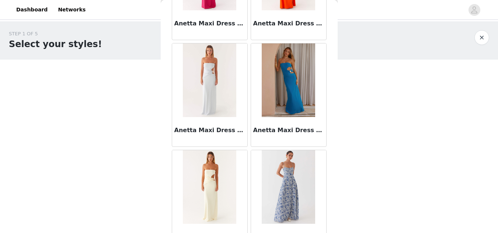
scroll to position [1965, 0]
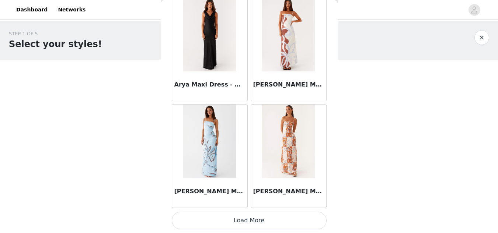
click at [265, 222] on button "Load More" at bounding box center [249, 221] width 155 height 18
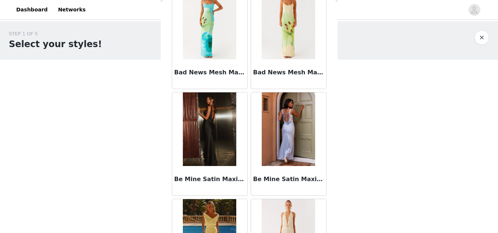
scroll to position [3035, 0]
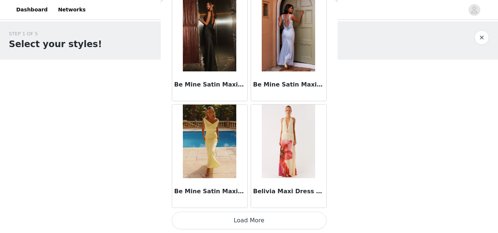
click at [250, 218] on button "Load More" at bounding box center [249, 221] width 155 height 18
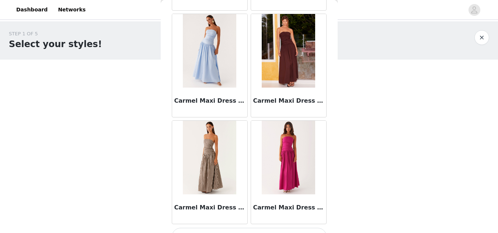
scroll to position [4104, 0]
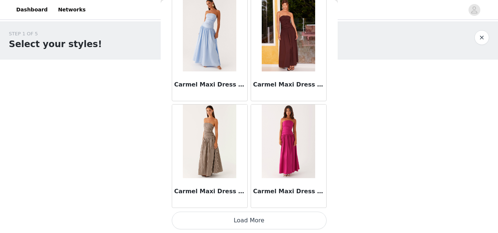
click at [260, 218] on button "Load More" at bounding box center [249, 221] width 155 height 18
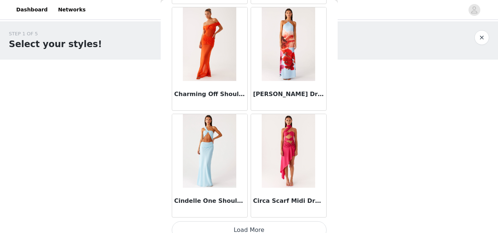
scroll to position [5174, 0]
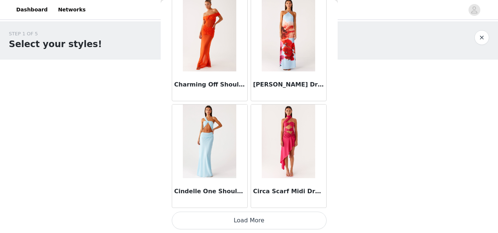
click at [244, 217] on button "Load More" at bounding box center [249, 221] width 155 height 18
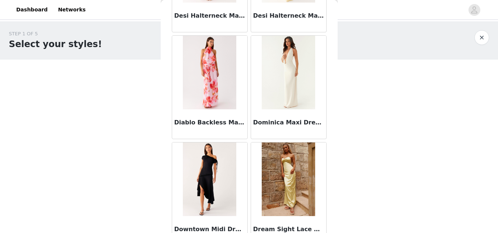
scroll to position [6243, 0]
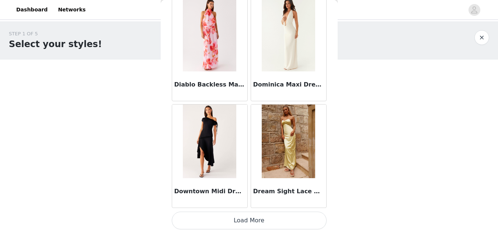
click at [253, 219] on button "Load More" at bounding box center [249, 221] width 155 height 18
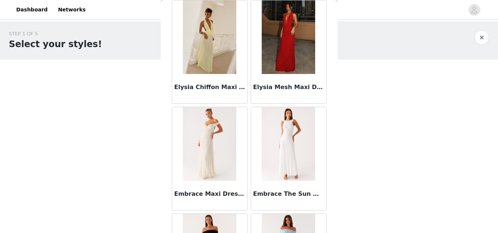
scroll to position [7313, 0]
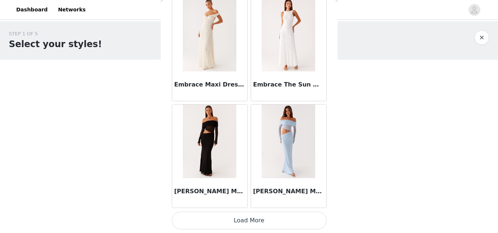
click at [245, 220] on button "Load More" at bounding box center [249, 221] width 155 height 18
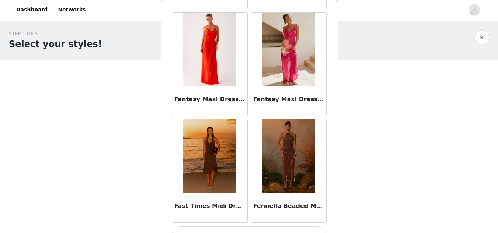
scroll to position [8383, 0]
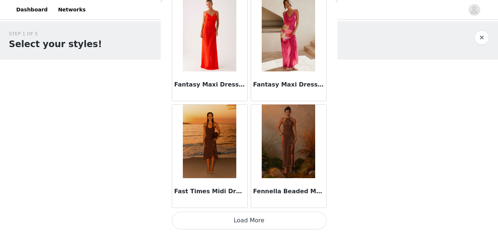
click at [242, 220] on button "Load More" at bounding box center [249, 221] width 155 height 18
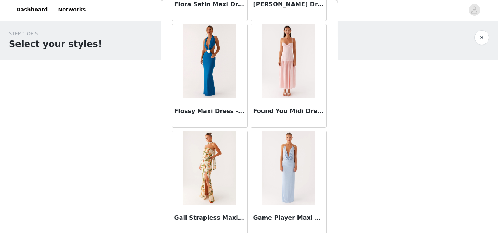
scroll to position [9452, 0]
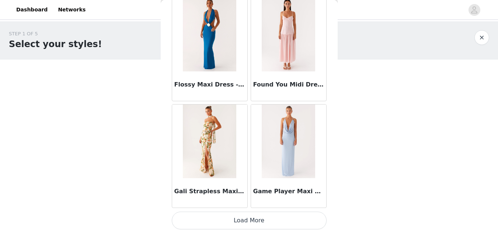
click at [245, 218] on button "Load More" at bounding box center [249, 221] width 155 height 18
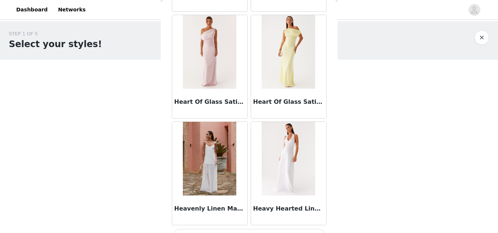
scroll to position [10522, 0]
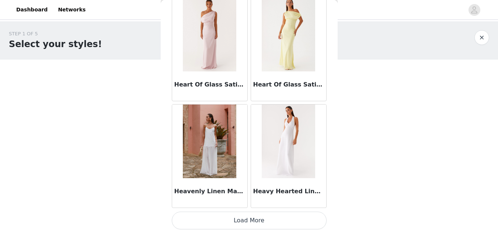
click at [248, 219] on button "Load More" at bounding box center [249, 221] width 155 height 18
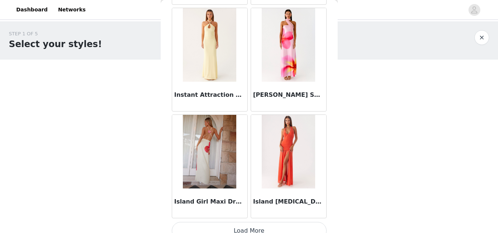
scroll to position [11592, 0]
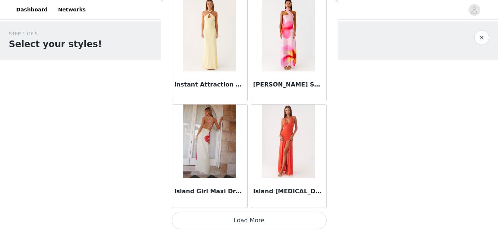
click at [240, 220] on button "Load More" at bounding box center [249, 221] width 155 height 18
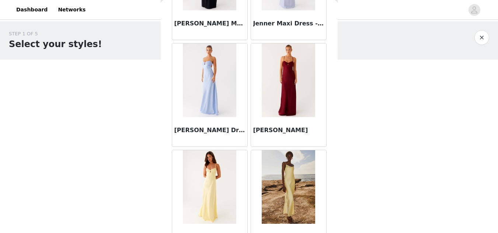
scroll to position [12531, 0]
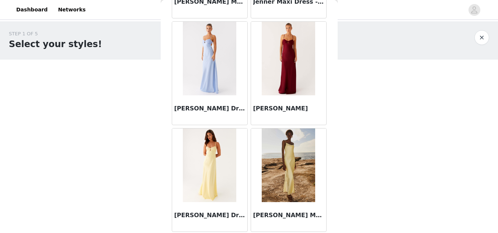
click at [292, 60] on img at bounding box center [288, 59] width 53 height 74
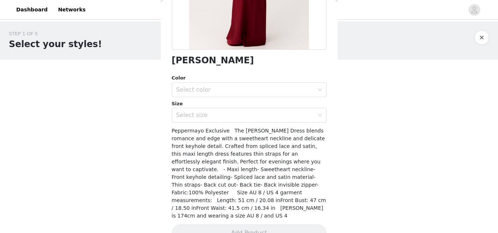
scroll to position [163, 0]
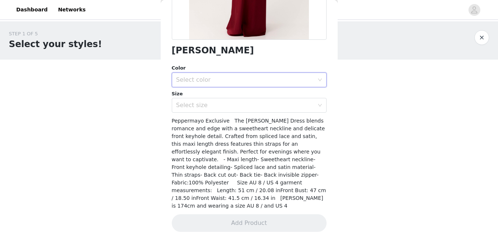
click at [274, 75] on div "Select color" at bounding box center [246, 80] width 141 height 14
click at [198, 98] on li "Maroon" at bounding box center [246, 96] width 149 height 12
click at [204, 111] on div "Select size" at bounding box center [246, 105] width 141 height 14
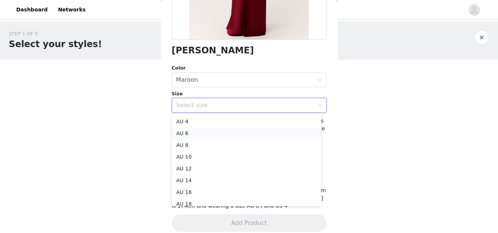
click at [181, 130] on li "AU 6" at bounding box center [246, 134] width 149 height 12
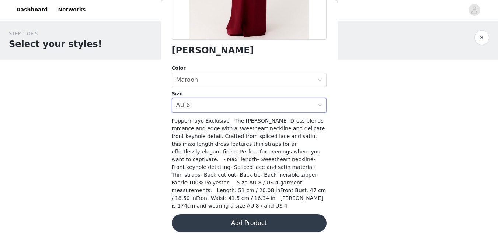
click at [244, 215] on button "Add Product" at bounding box center [249, 224] width 155 height 18
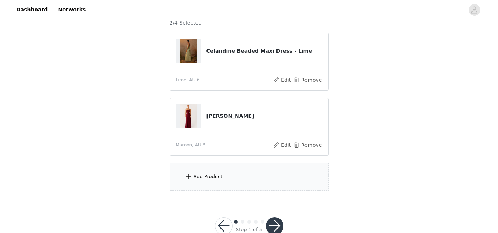
scroll to position [89, 0]
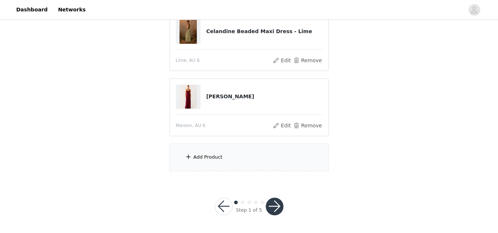
click at [209, 160] on div "Add Product" at bounding box center [208, 157] width 29 height 7
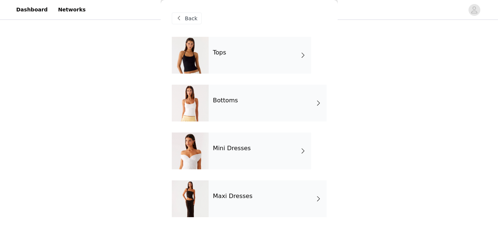
click at [318, 198] on span at bounding box center [318, 199] width 7 height 9
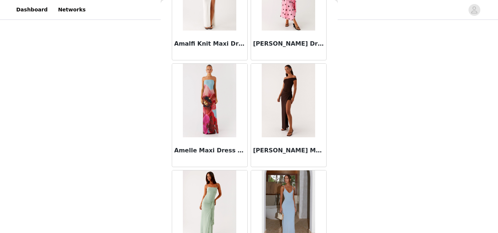
scroll to position [895, 0]
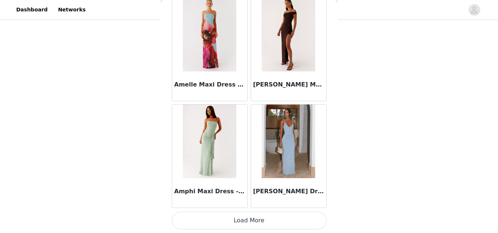
click at [261, 219] on button "Load More" at bounding box center [249, 221] width 155 height 18
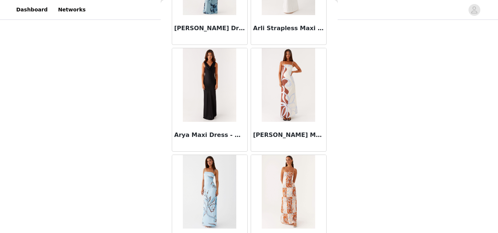
scroll to position [1965, 0]
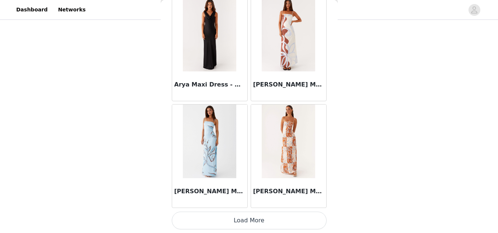
click at [265, 222] on button "Load More" at bounding box center [249, 221] width 155 height 18
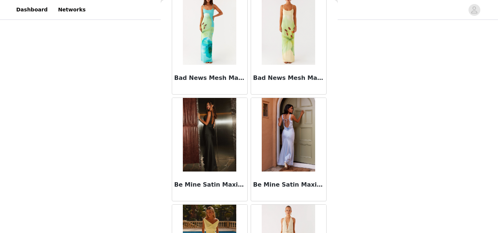
scroll to position [3035, 0]
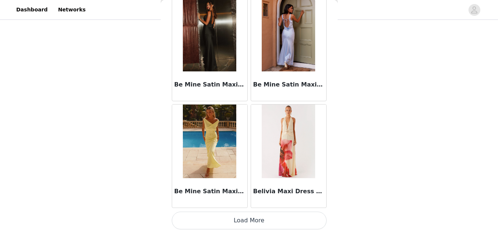
click at [244, 222] on button "Load More" at bounding box center [249, 221] width 155 height 18
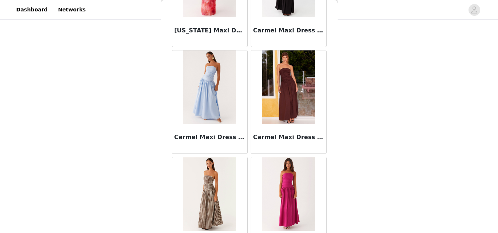
scroll to position [4104, 0]
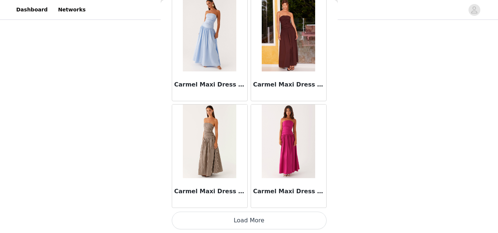
click at [244, 224] on button "Load More" at bounding box center [249, 221] width 155 height 18
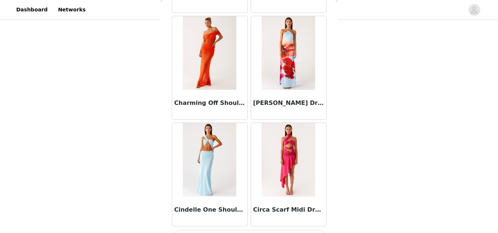
scroll to position [5174, 0]
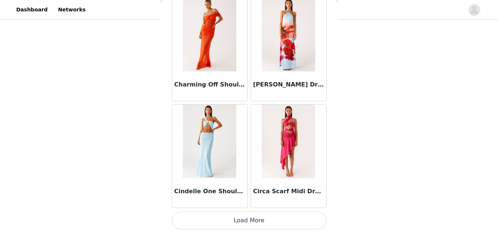
click at [238, 221] on button "Load More" at bounding box center [249, 221] width 155 height 18
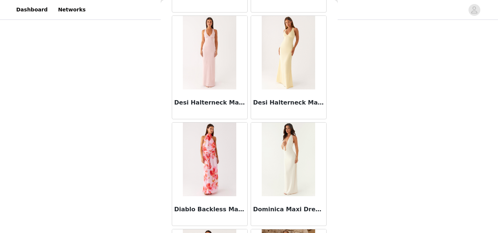
scroll to position [6243, 0]
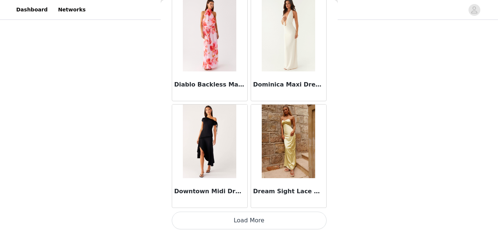
click at [243, 216] on button "Load More" at bounding box center [249, 221] width 155 height 18
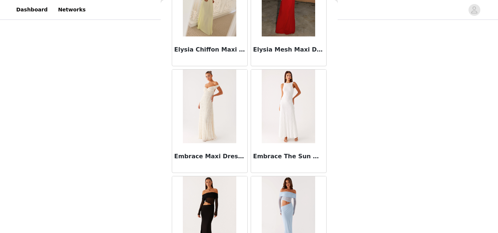
scroll to position [7313, 0]
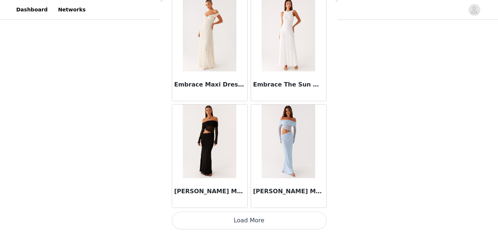
click at [251, 222] on button "Load More" at bounding box center [249, 221] width 155 height 18
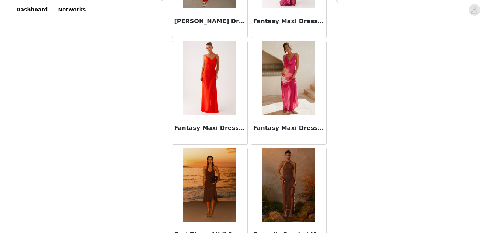
scroll to position [8383, 0]
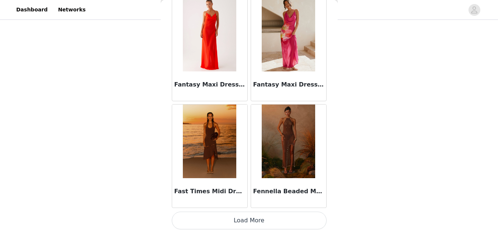
click at [233, 222] on button "Load More" at bounding box center [249, 221] width 155 height 18
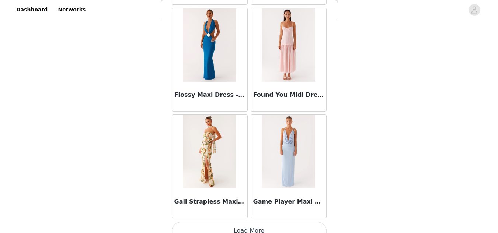
scroll to position [9452, 0]
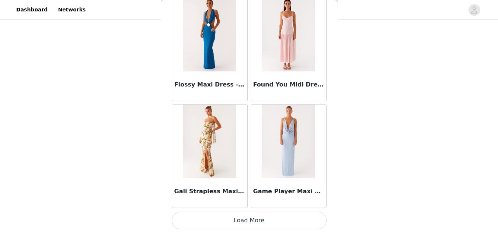
click at [240, 218] on button "Load More" at bounding box center [249, 221] width 155 height 18
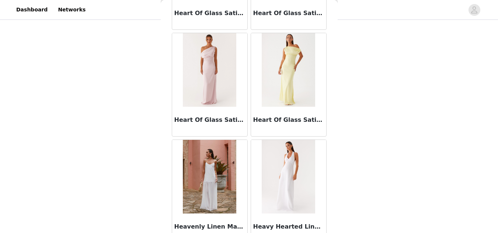
scroll to position [10522, 0]
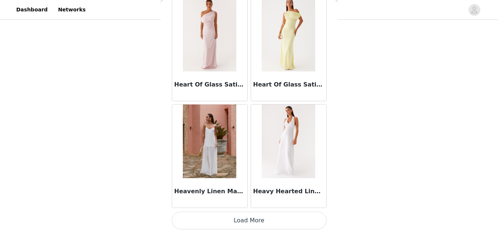
click at [242, 217] on button "Load More" at bounding box center [249, 221] width 155 height 18
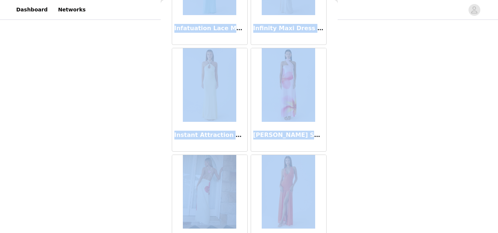
scroll to position [11592, 0]
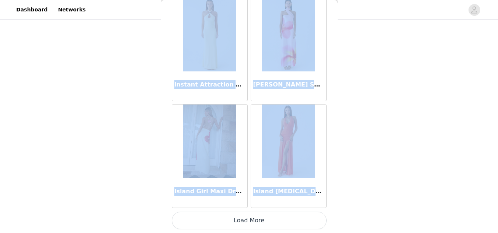
click at [256, 225] on button "Load More" at bounding box center [249, 221] width 155 height 18
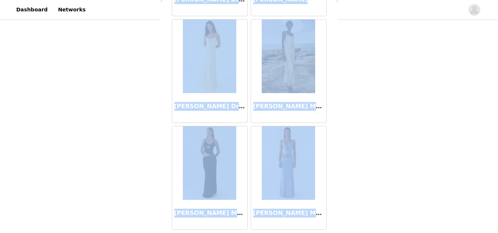
scroll to position [12661, 0]
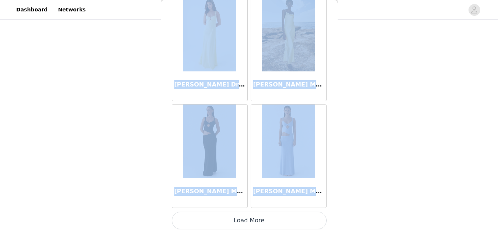
click at [242, 219] on button "Load More" at bounding box center [249, 221] width 155 height 18
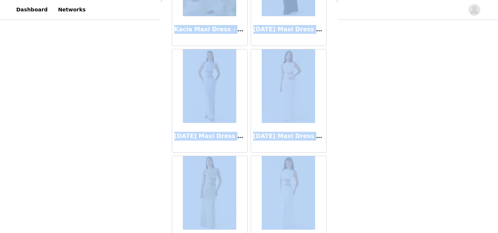
scroll to position [13731, 0]
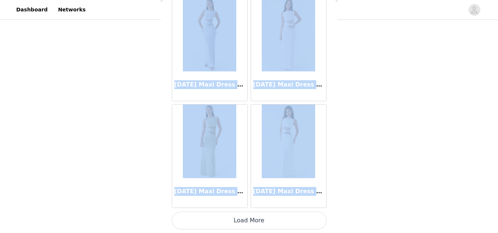
click at [252, 222] on button "Load More" at bounding box center [249, 221] width 155 height 18
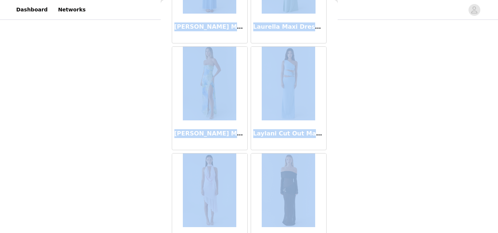
scroll to position [14801, 0]
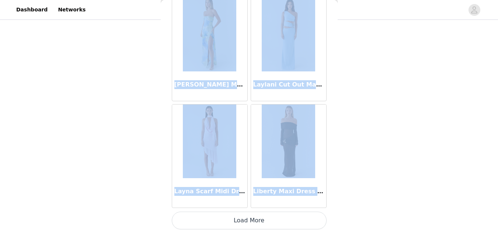
click at [254, 219] on button "Load More" at bounding box center [249, 221] width 155 height 18
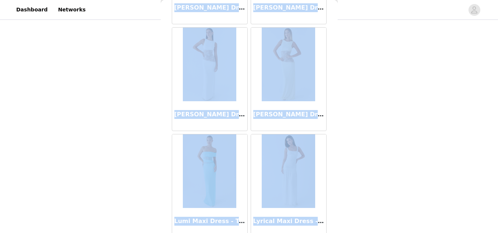
scroll to position [15870, 0]
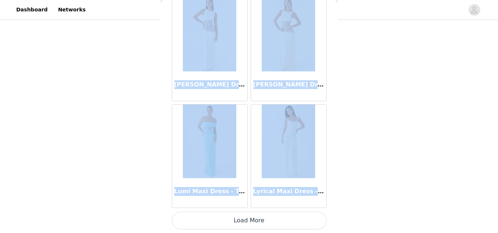
click at [247, 219] on button "Load More" at bounding box center [249, 221] width 155 height 18
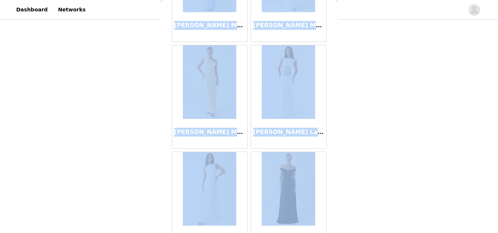
scroll to position [16940, 0]
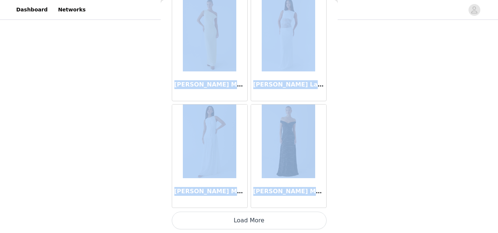
click at [243, 222] on button "Load More" at bounding box center [249, 221] width 155 height 18
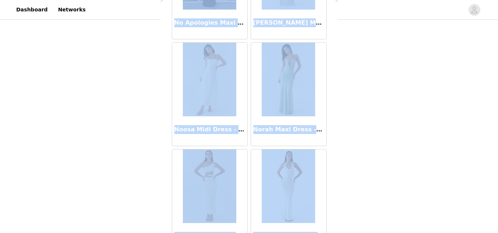
scroll to position [18010, 0]
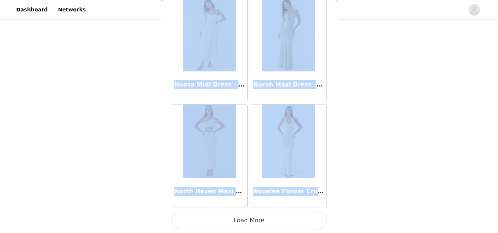
click at [241, 218] on button "Load More" at bounding box center [249, 221] width 155 height 18
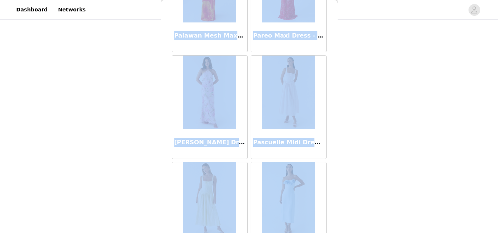
scroll to position [18733, 0]
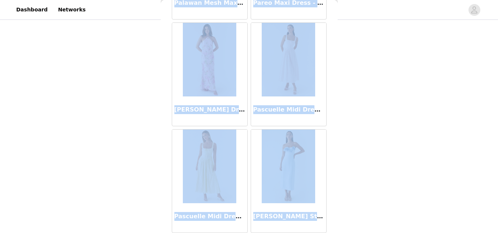
click at [286, 82] on img at bounding box center [288, 60] width 53 height 74
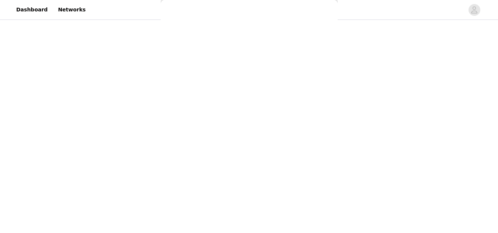
scroll to position [163, 0]
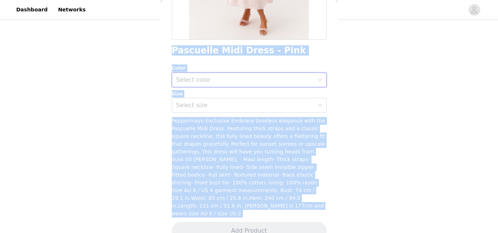
click at [318, 78] on icon "icon: down" at bounding box center [320, 80] width 4 height 4
click at [198, 98] on li "Pink" at bounding box center [246, 96] width 149 height 12
click at [202, 105] on div "Select size" at bounding box center [245, 105] width 138 height 7
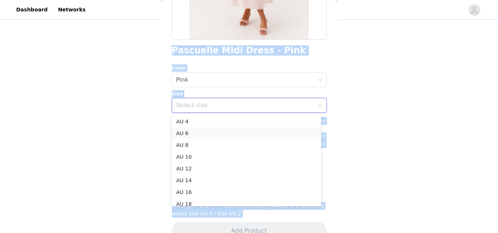
click at [182, 135] on li "AU 6" at bounding box center [246, 134] width 149 height 12
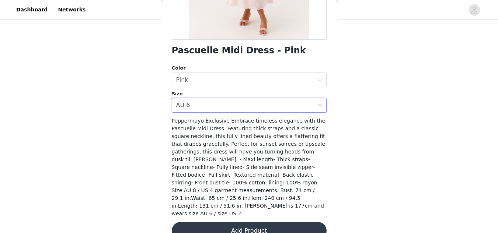
click at [417, 96] on div "STEP 1 OF 5 Select your styles! Please note that the sizes are in AU Sizes 2/4 …" at bounding box center [249, 56] width 498 height 247
click at [257, 222] on button "Add Product" at bounding box center [249, 231] width 155 height 18
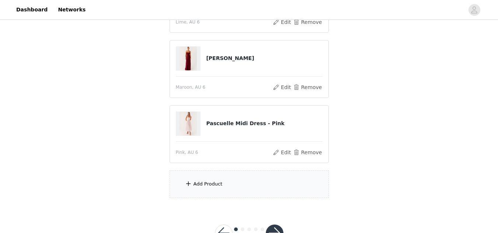
scroll to position [154, 0]
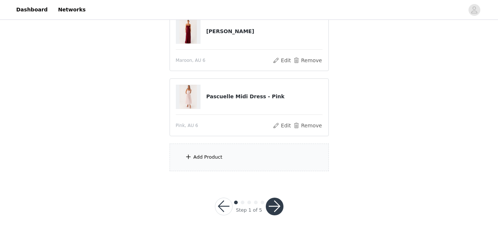
click at [213, 155] on div "Add Product" at bounding box center [208, 157] width 29 height 7
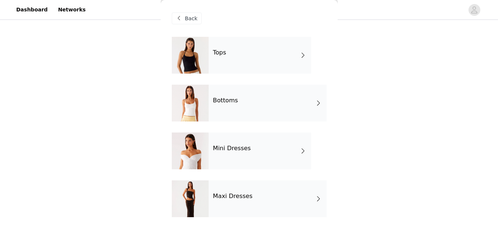
click at [313, 200] on div "Maxi Dresses" at bounding box center [268, 199] width 118 height 37
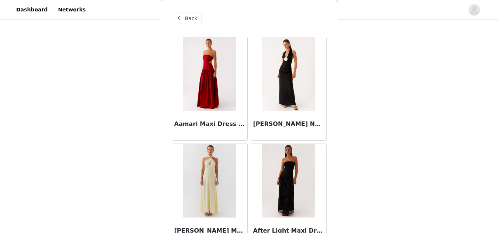
scroll to position [895, 0]
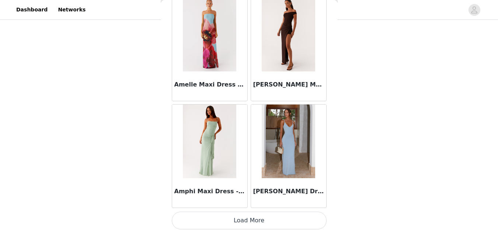
click at [262, 221] on button "Load More" at bounding box center [249, 221] width 155 height 18
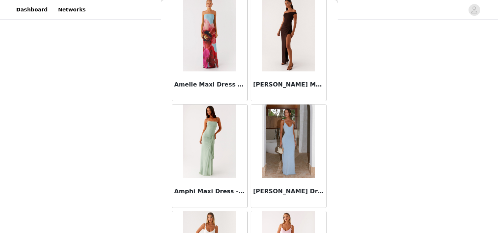
scroll to position [1965, 0]
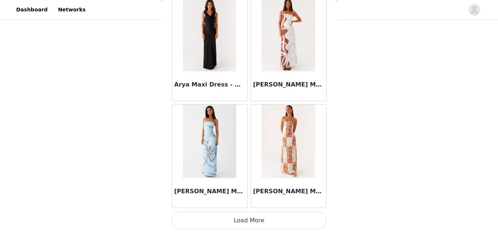
click at [256, 218] on button "Load More" at bounding box center [249, 221] width 155 height 18
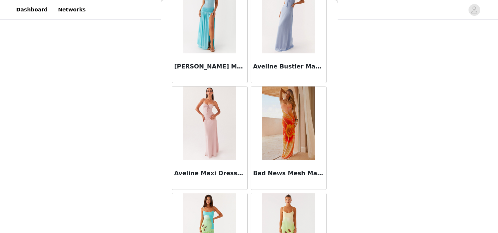
scroll to position [3035, 0]
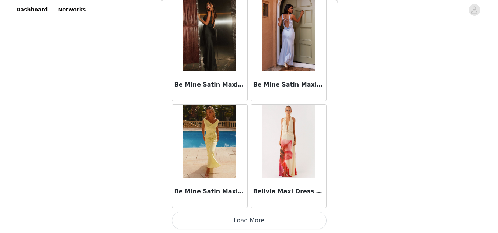
click at [256, 218] on button "Load More" at bounding box center [249, 221] width 155 height 18
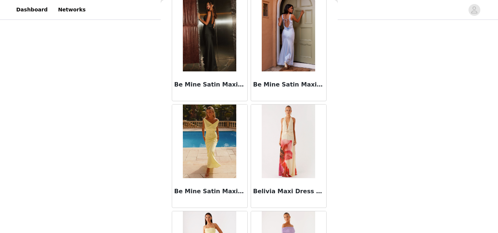
scroll to position [4104, 0]
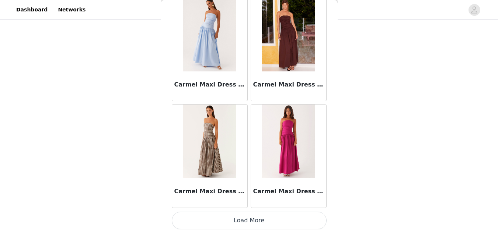
click at [253, 221] on button "Load More" at bounding box center [249, 221] width 155 height 18
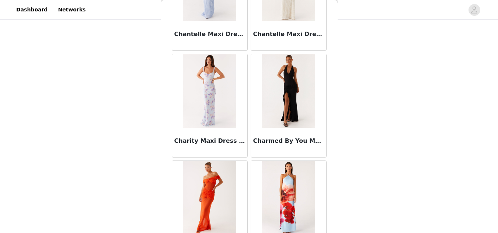
scroll to position [5174, 0]
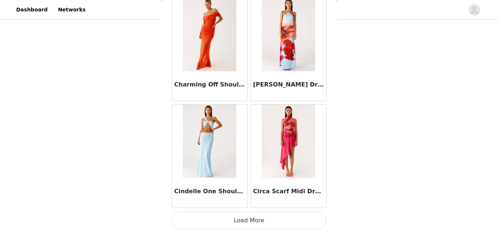
click at [262, 220] on button "Load More" at bounding box center [249, 221] width 155 height 18
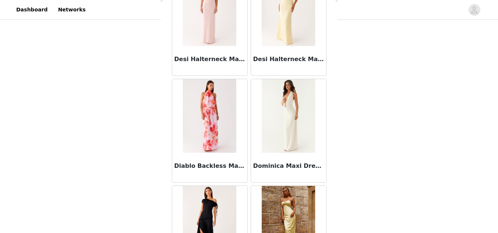
scroll to position [6243, 0]
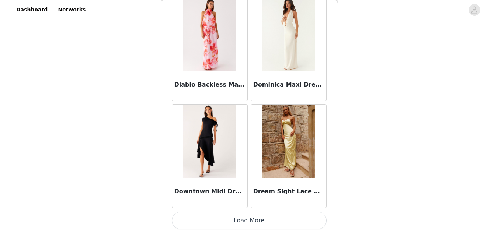
click at [238, 219] on button "Load More" at bounding box center [249, 221] width 155 height 18
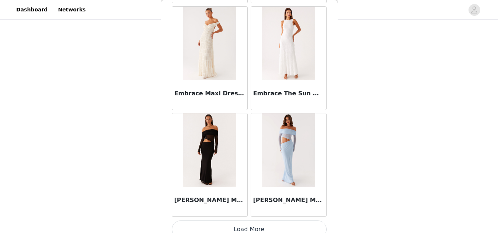
scroll to position [7313, 0]
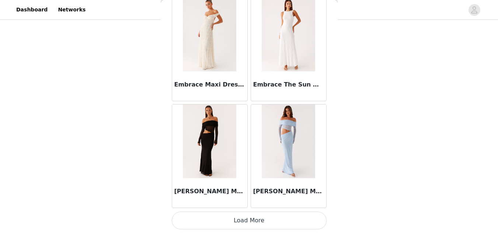
click at [242, 215] on button "Load More" at bounding box center [249, 221] width 155 height 18
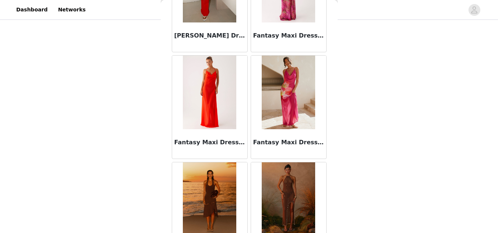
scroll to position [8383, 0]
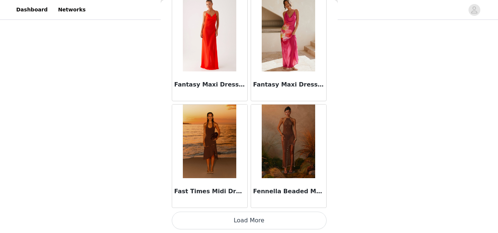
click at [246, 220] on button "Load More" at bounding box center [249, 221] width 155 height 18
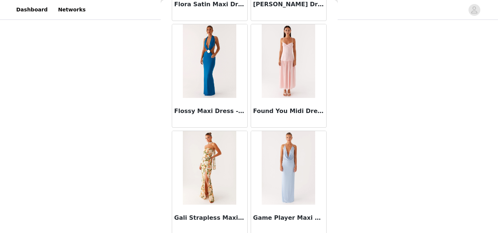
scroll to position [9452, 0]
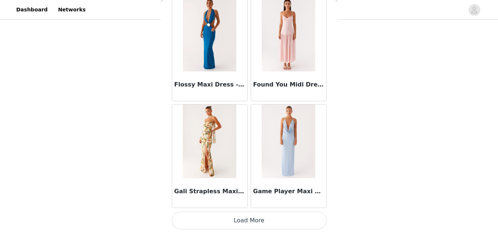
click at [263, 220] on button "Load More" at bounding box center [249, 221] width 155 height 18
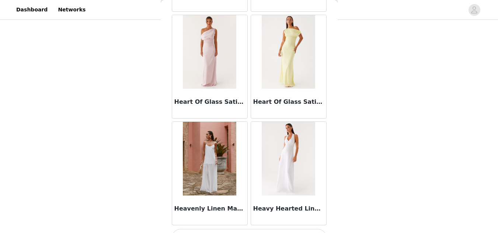
scroll to position [10522, 0]
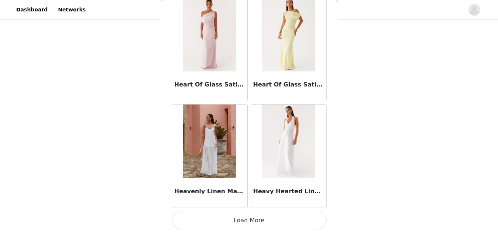
click at [246, 220] on button "Load More" at bounding box center [249, 221] width 155 height 18
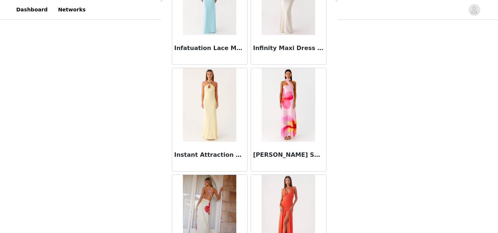
scroll to position [11592, 0]
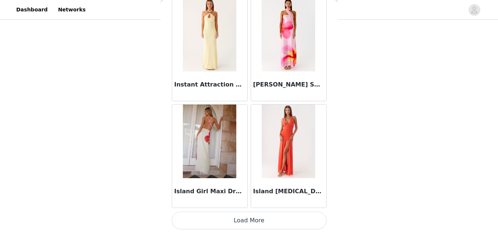
click at [234, 223] on button "Load More" at bounding box center [249, 221] width 155 height 18
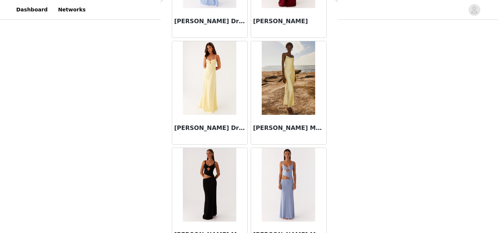
scroll to position [12661, 0]
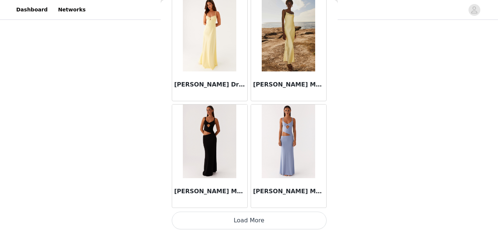
click at [244, 219] on button "Load More" at bounding box center [249, 221] width 155 height 18
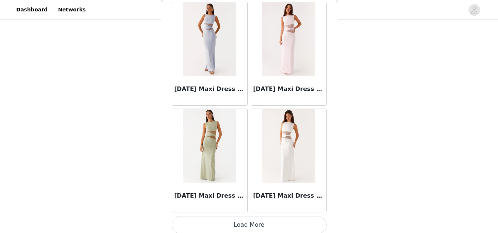
scroll to position [13731, 0]
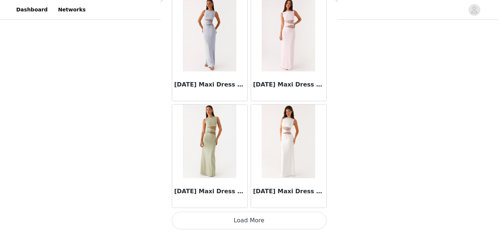
click at [257, 221] on button "Load More" at bounding box center [249, 221] width 155 height 18
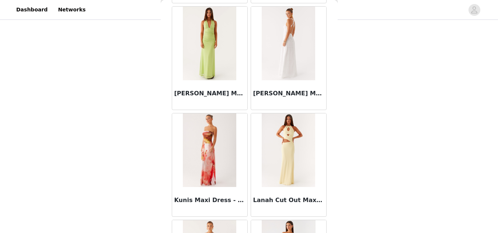
scroll to position [14446, 0]
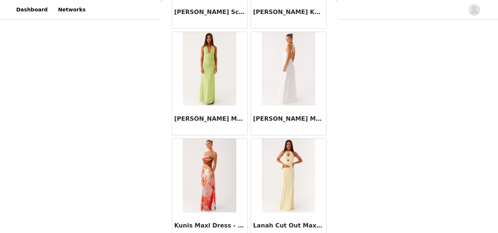
click at [278, 117] on h3 "Kiana Halter Maxi Dress - White" at bounding box center [288, 119] width 71 height 9
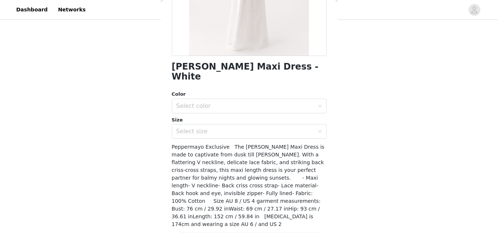
scroll to position [155, 0]
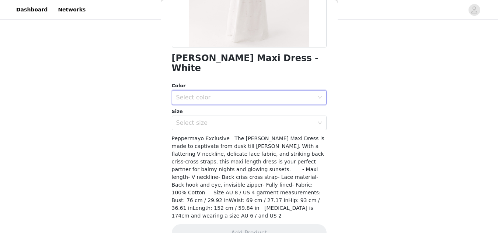
click at [263, 91] on div "Select color" at bounding box center [246, 98] width 141 height 14
click at [184, 103] on li "White" at bounding box center [246, 104] width 149 height 12
click at [203, 120] on div "Select size" at bounding box center [245, 123] width 138 height 7
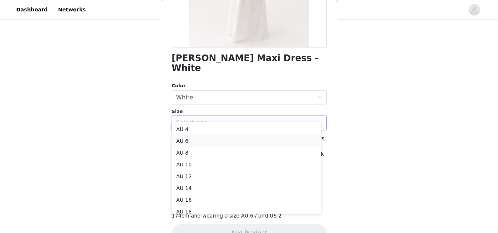
click at [182, 138] on li "AU 6" at bounding box center [246, 141] width 149 height 12
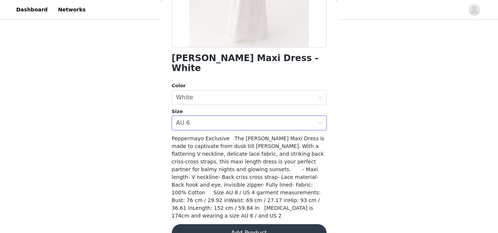
click at [250, 225] on button "Add Product" at bounding box center [249, 234] width 155 height 18
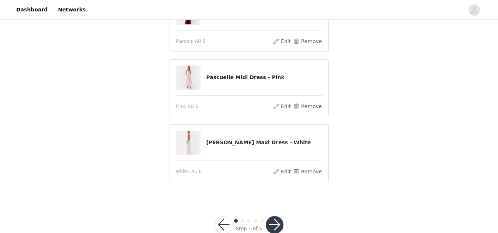
scroll to position [172, 0]
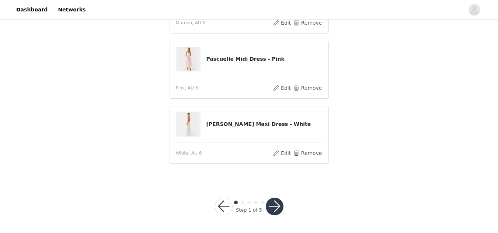
click at [276, 202] on button "button" at bounding box center [275, 207] width 18 height 18
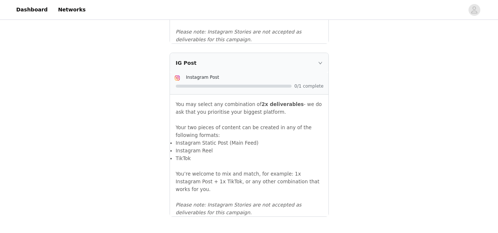
scroll to position [857, 0]
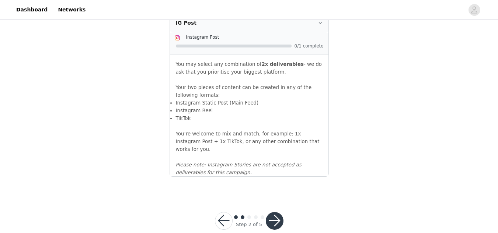
click at [273, 212] on button "button" at bounding box center [275, 221] width 18 height 18
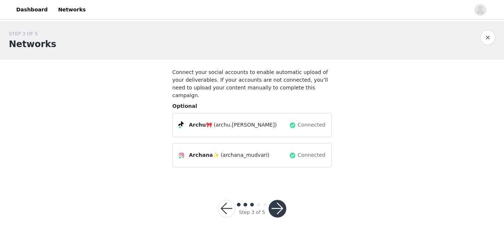
click at [275, 201] on button "button" at bounding box center [278, 209] width 18 height 18
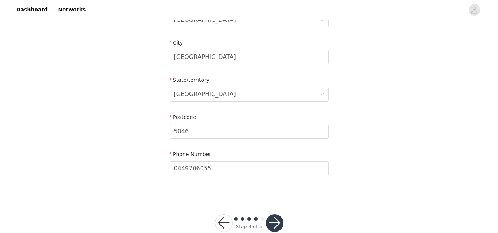
scroll to position [301, 0]
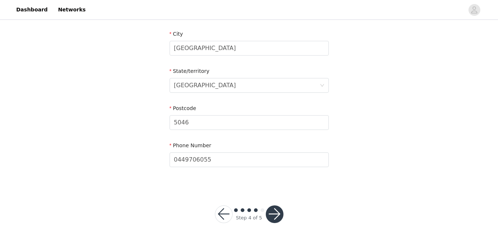
click at [273, 208] on button "button" at bounding box center [275, 215] width 18 height 18
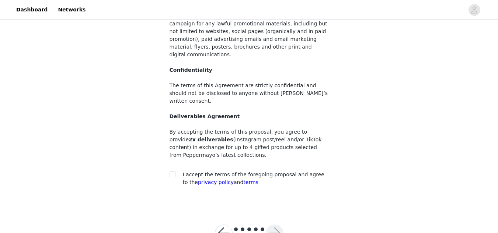
scroll to position [108, 0]
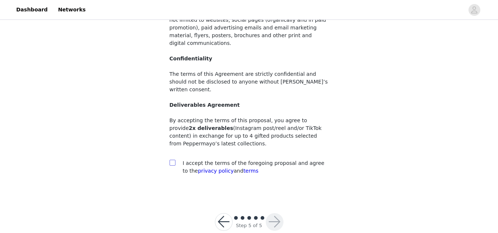
click at [173, 160] on input "checkbox" at bounding box center [172, 162] width 5 height 5
checkbox input "true"
click at [277, 214] on button "button" at bounding box center [275, 223] width 18 height 18
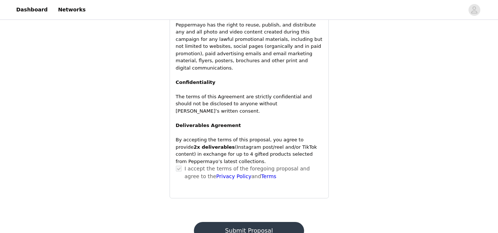
scroll to position [559, 0]
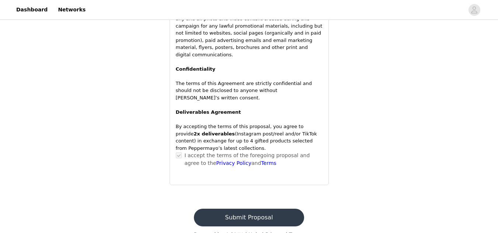
click at [249, 209] on button "Submit Proposal" at bounding box center [249, 218] width 110 height 18
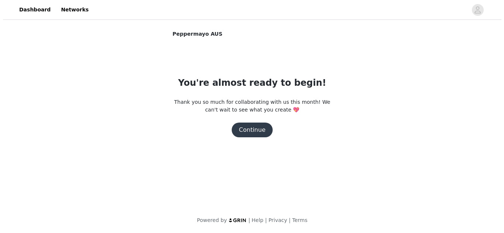
scroll to position [0, 0]
click at [246, 132] on button "Continue" at bounding box center [251, 130] width 41 height 15
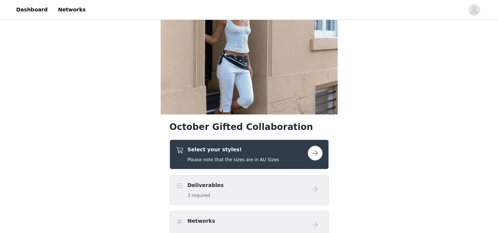
scroll to position [193, 0]
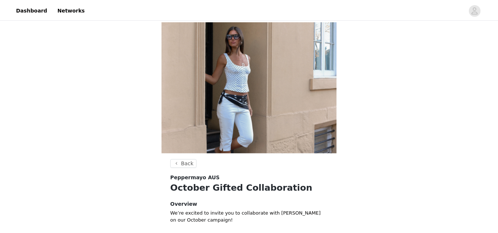
scroll to position [193, 0]
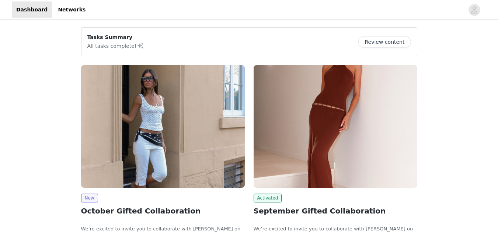
scroll to position [80, 0]
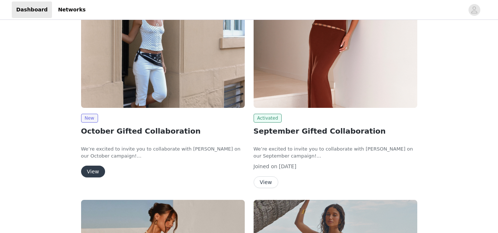
click at [267, 118] on span "Activated" at bounding box center [268, 118] width 28 height 9
click at [264, 183] on button "View" at bounding box center [266, 183] width 25 height 12
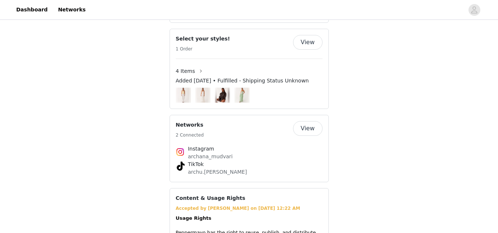
scroll to position [524, 0]
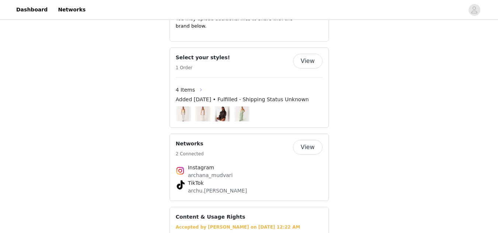
click at [198, 84] on button "button" at bounding box center [201, 90] width 12 height 12
